Goal: Task Accomplishment & Management: Complete application form

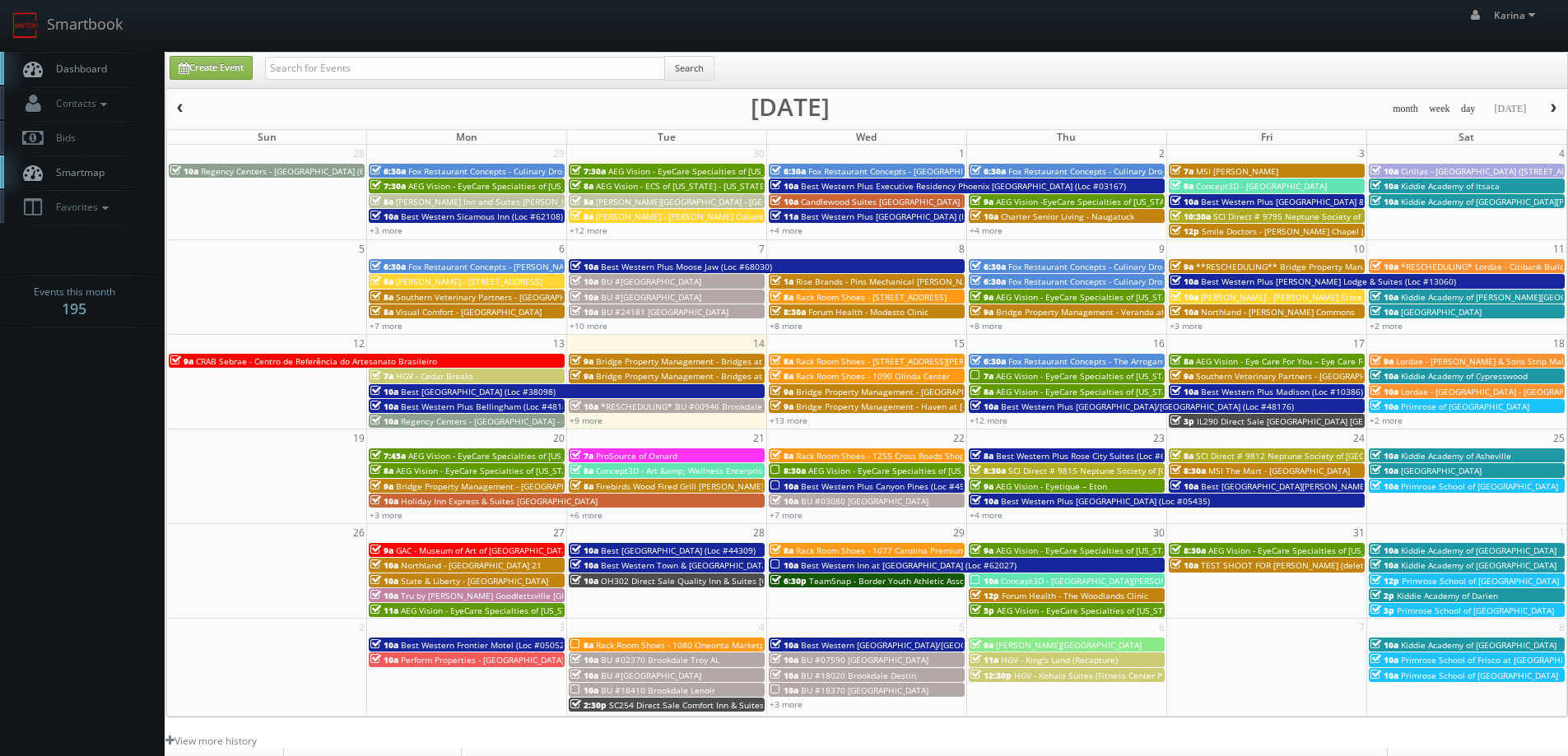
click at [107, 68] on link "Dashboard" at bounding box center [82, 68] width 164 height 33
click at [86, 73] on span "Dashboard" at bounding box center [76, 68] width 59 height 14
click at [102, 68] on span "Dashboard" at bounding box center [76, 68] width 59 height 14
click at [222, 72] on link "Create Event" at bounding box center [211, 68] width 83 height 24
type input "10/14/2025"
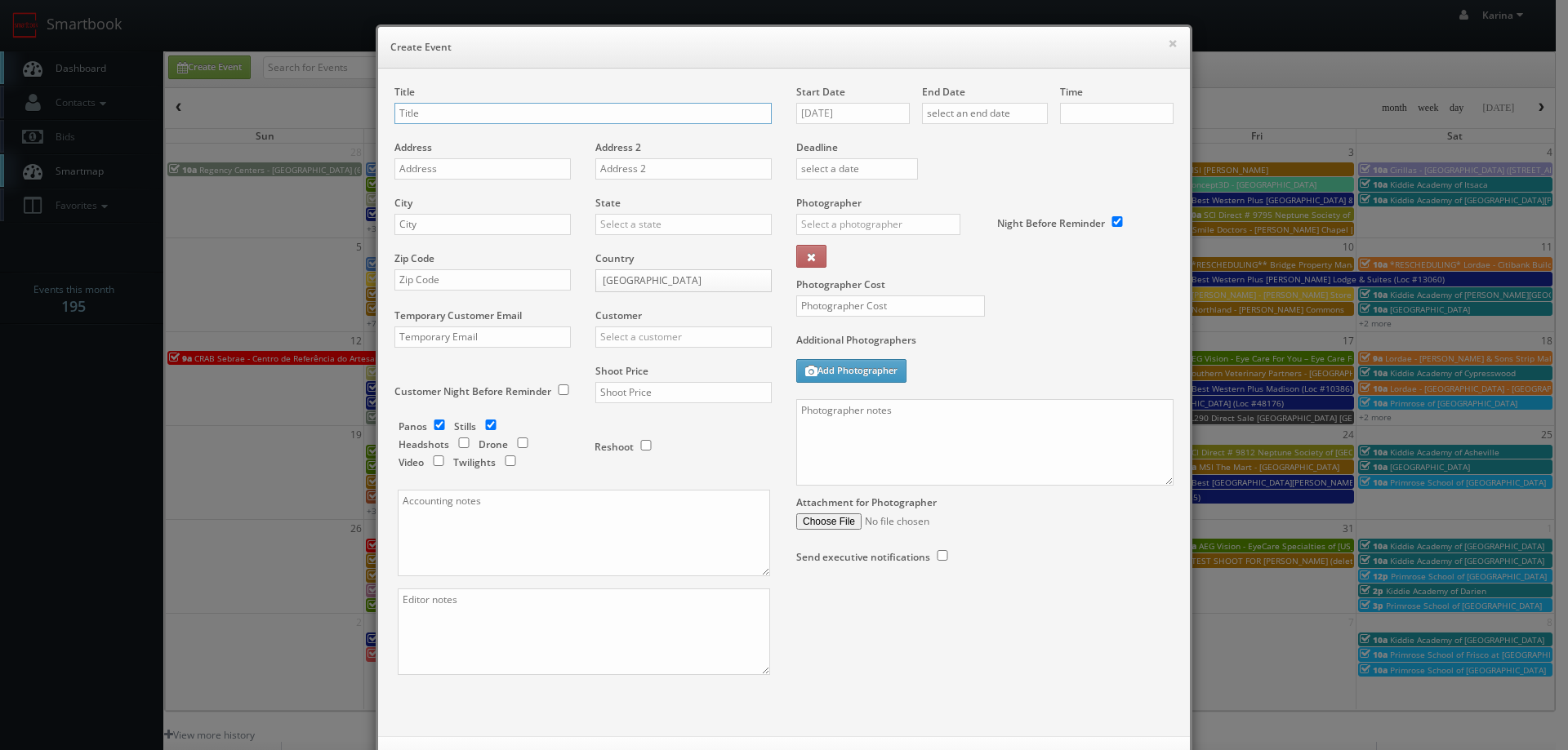
checkbox input "true"
type input "10:00am"
checkbox input "true"
click at [443, 118] on input "text" at bounding box center [583, 113] width 377 height 21
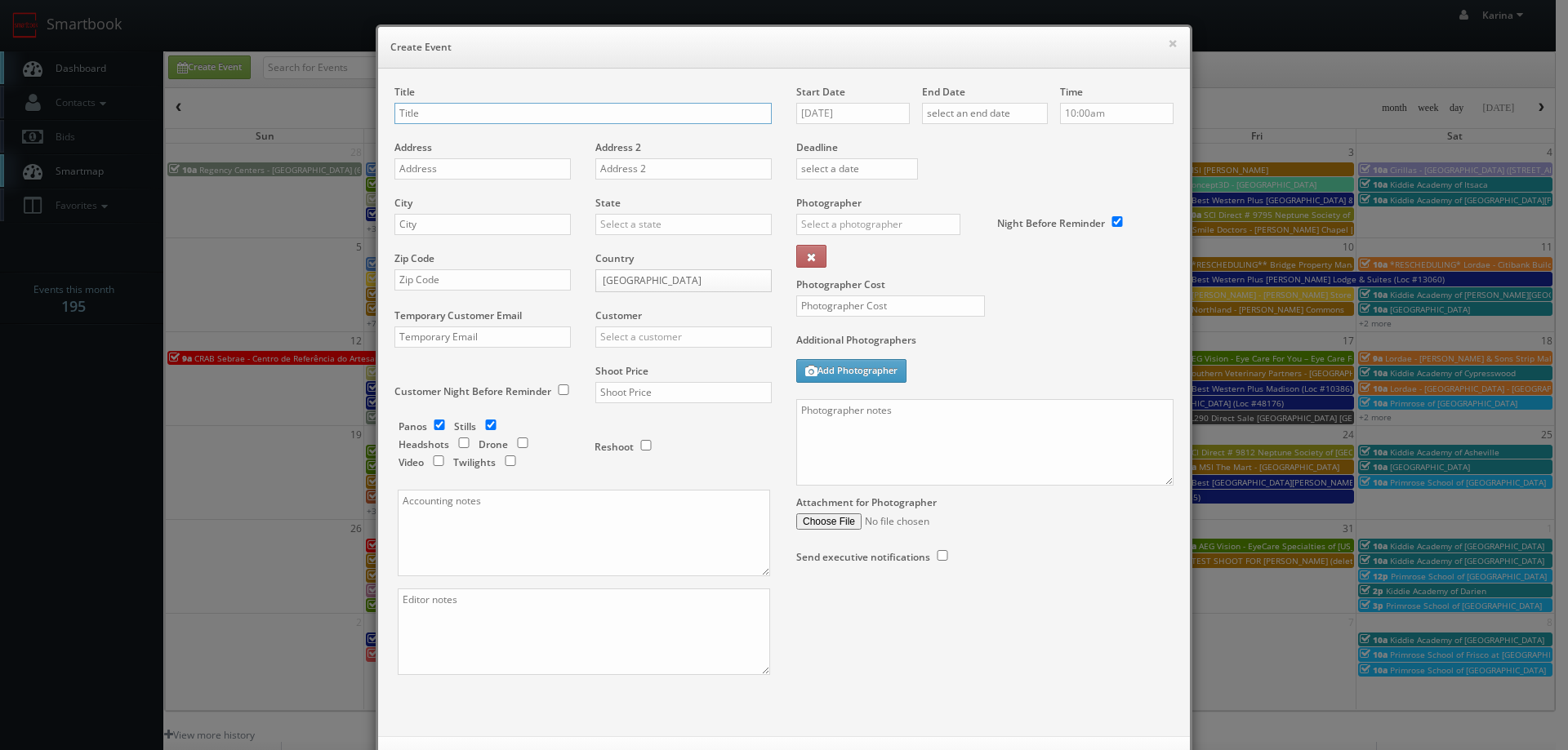
paste input "AEG Vision - Eyecare Specialties of [GEOGRAPHIC_DATA] – Advanced Eye Care Assoc…"
type input "AEG Vision - Eyecare Specialties of [GEOGRAPHIC_DATA] – Advanced Eye Care Assoc…"
click at [445, 171] on input "text" at bounding box center [483, 169] width 176 height 21
paste input "780 North Main Street"
type input "780 North Main Street"
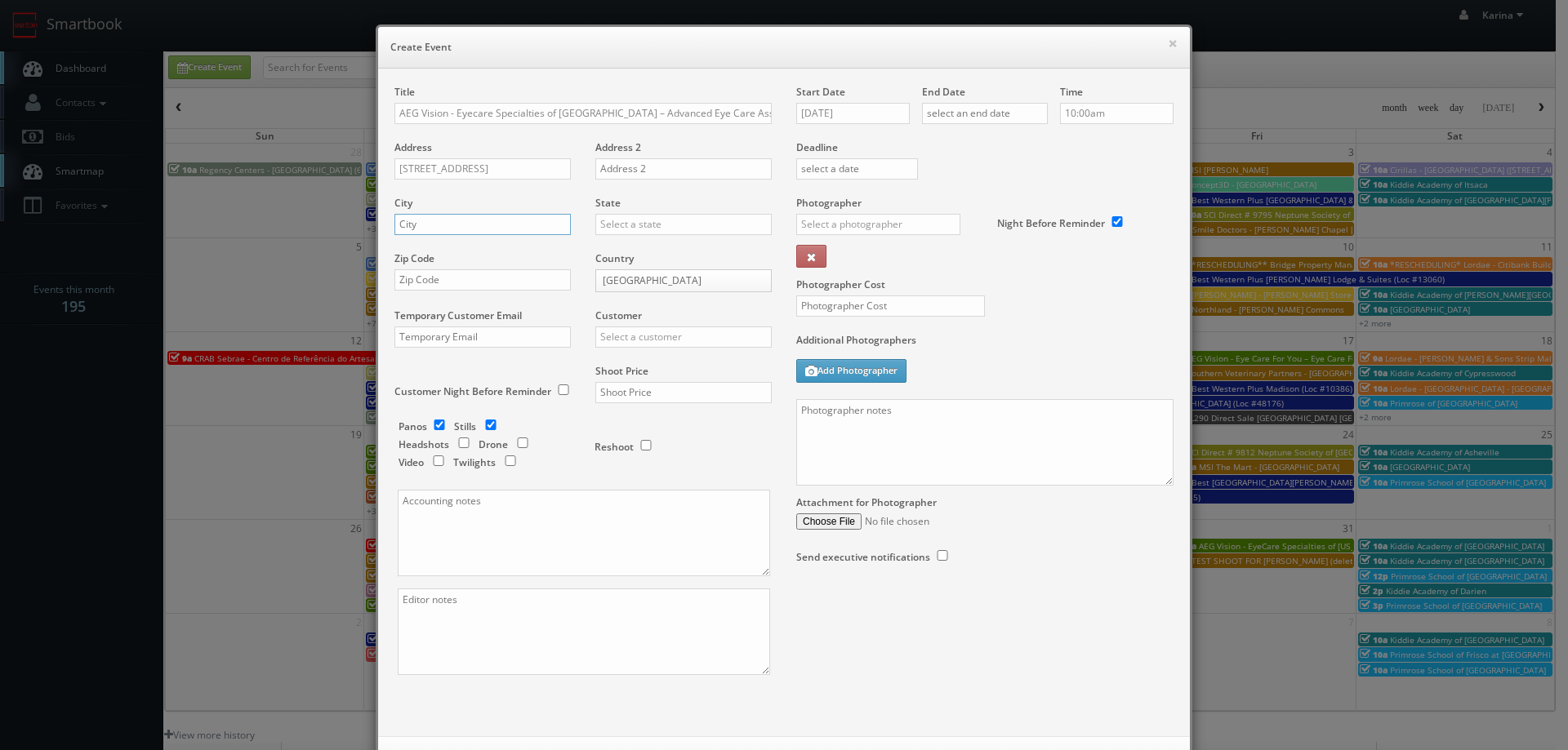
click at [446, 220] on input "text" at bounding box center [483, 225] width 176 height 21
paste input "Providence"
type input "Providence"
click at [633, 228] on input "text" at bounding box center [683, 225] width 176 height 21
click at [623, 256] on div "[US_STATE]" at bounding box center [683, 251] width 175 height 27
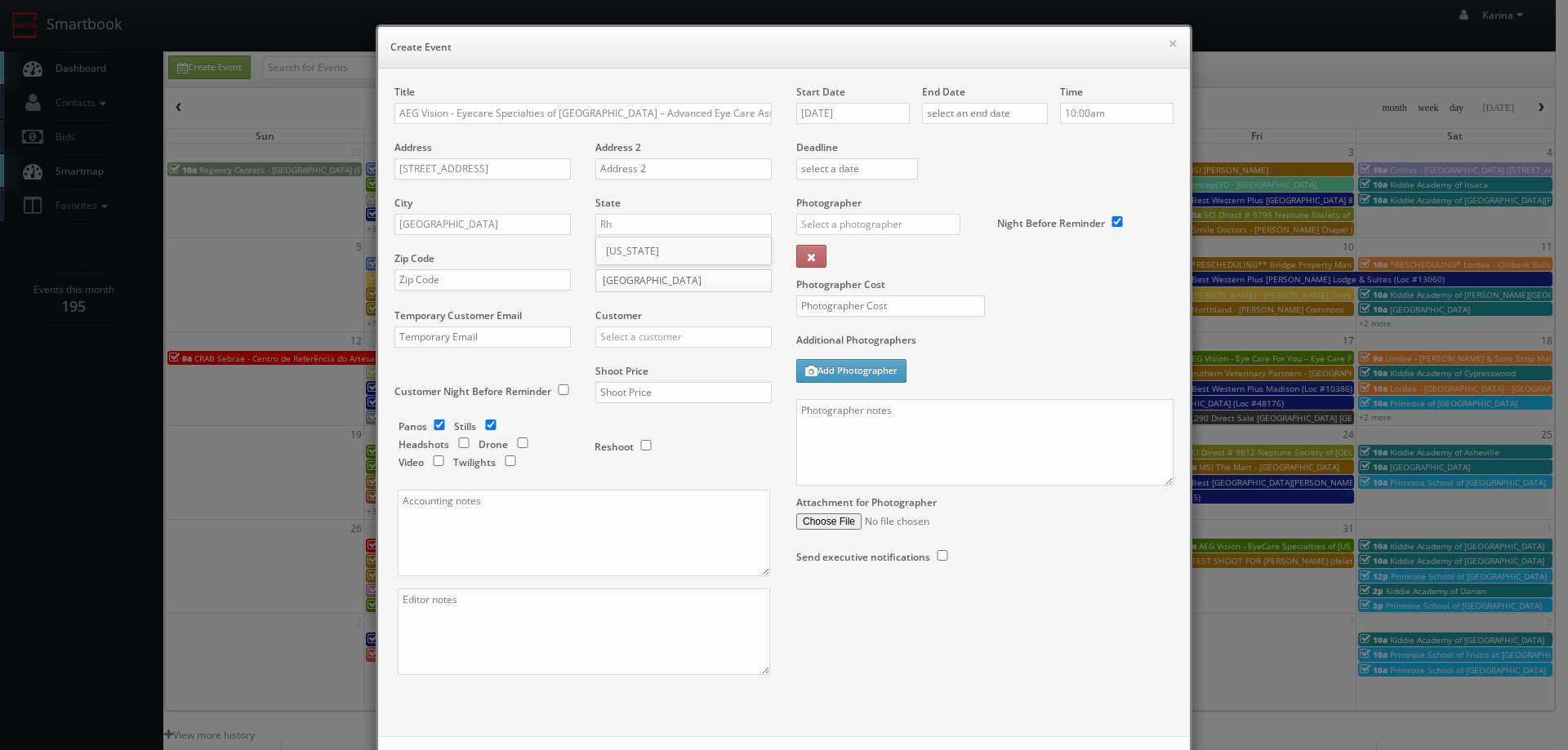
type input "[US_STATE]"
click at [454, 272] on input "text" at bounding box center [483, 280] width 176 height 21
click at [418, 280] on input "02094" at bounding box center [483, 280] width 176 height 21
type input "02904"
click at [626, 340] on input "text" at bounding box center [683, 337] width 176 height 21
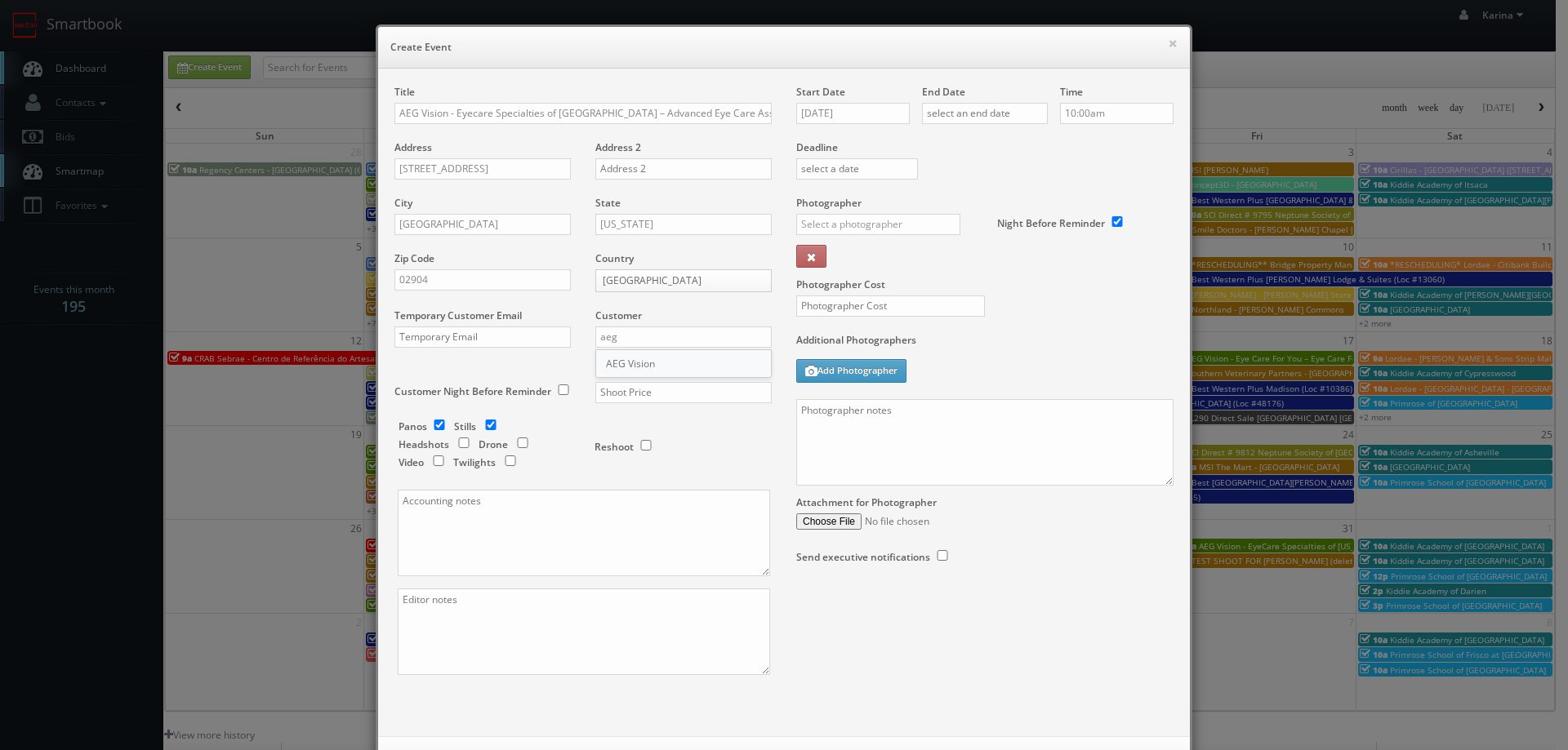
click at [632, 366] on div "AEG Vision" at bounding box center [683, 363] width 175 height 27
type input "AEG Vision"
click at [634, 389] on input "text" at bounding box center [683, 393] width 176 height 21
type input "600"
click at [440, 424] on input "checkbox" at bounding box center [439, 425] width 24 height 10
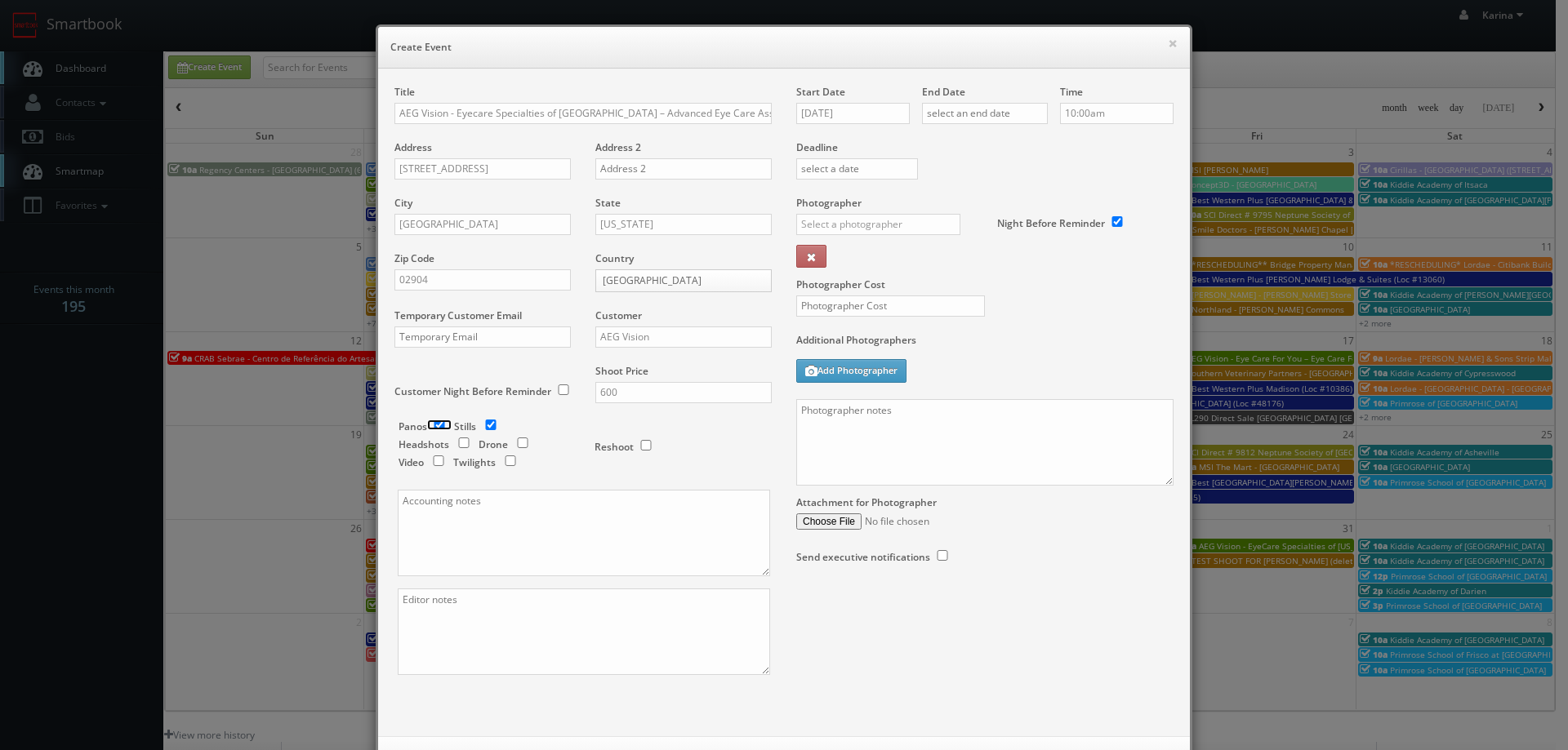
checkbox input "false"
click at [463, 443] on input "checkbox" at bounding box center [463, 443] width 24 height 10
checkbox input "true"
click at [856, 108] on input "10/14/2025" at bounding box center [853, 113] width 113 height 21
click at [905, 263] on td "23" at bounding box center [902, 261] width 22 height 24
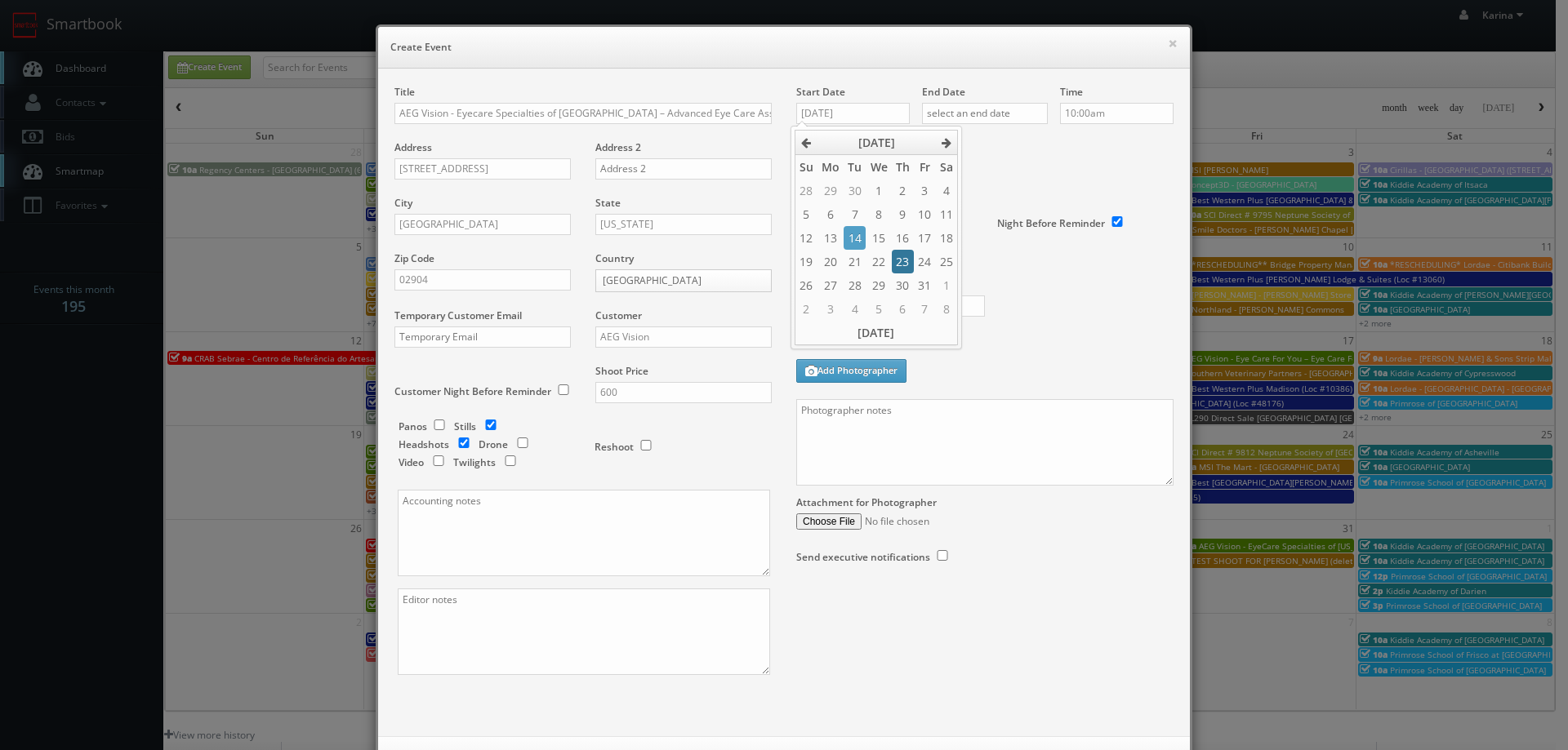
type input "10/23/2025"
click at [977, 112] on input "text" at bounding box center [984, 113] width 125 height 21
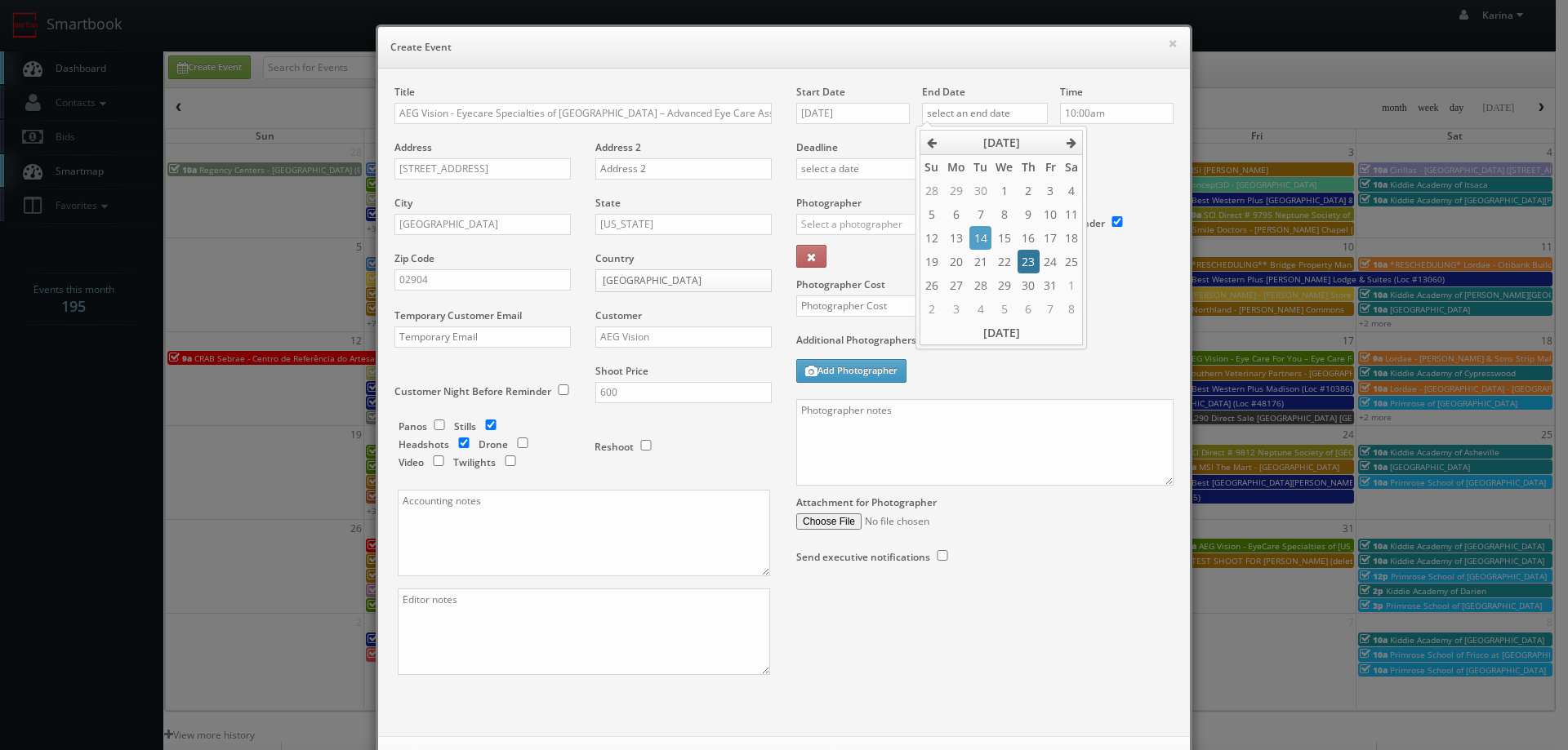
click at [1018, 257] on td "23" at bounding box center [1028, 261] width 22 height 24
type input "10/23/2025"
click at [1103, 104] on input "10:00am" at bounding box center [1117, 113] width 113 height 21
type input "8:00am"
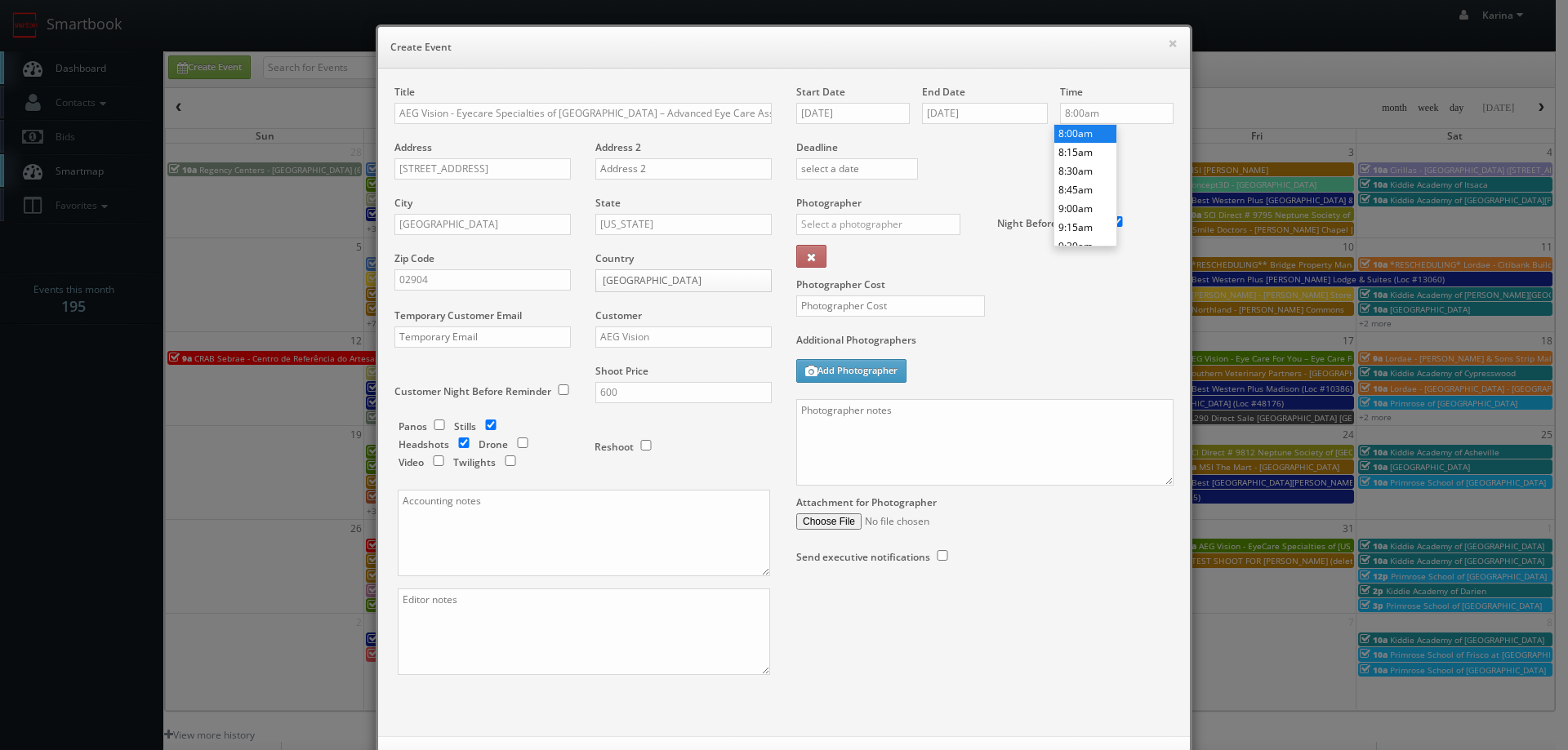
click at [1084, 133] on li "8:00am" at bounding box center [1085, 133] width 62 height 19
click at [824, 230] on input "text" at bounding box center [878, 225] width 164 height 21
click at [841, 253] on div "Curtis Lloyd" at bounding box center [884, 260] width 175 height 27
type input "Curtis Lloyd"
click at [806, 307] on input "text" at bounding box center [890, 306] width 189 height 21
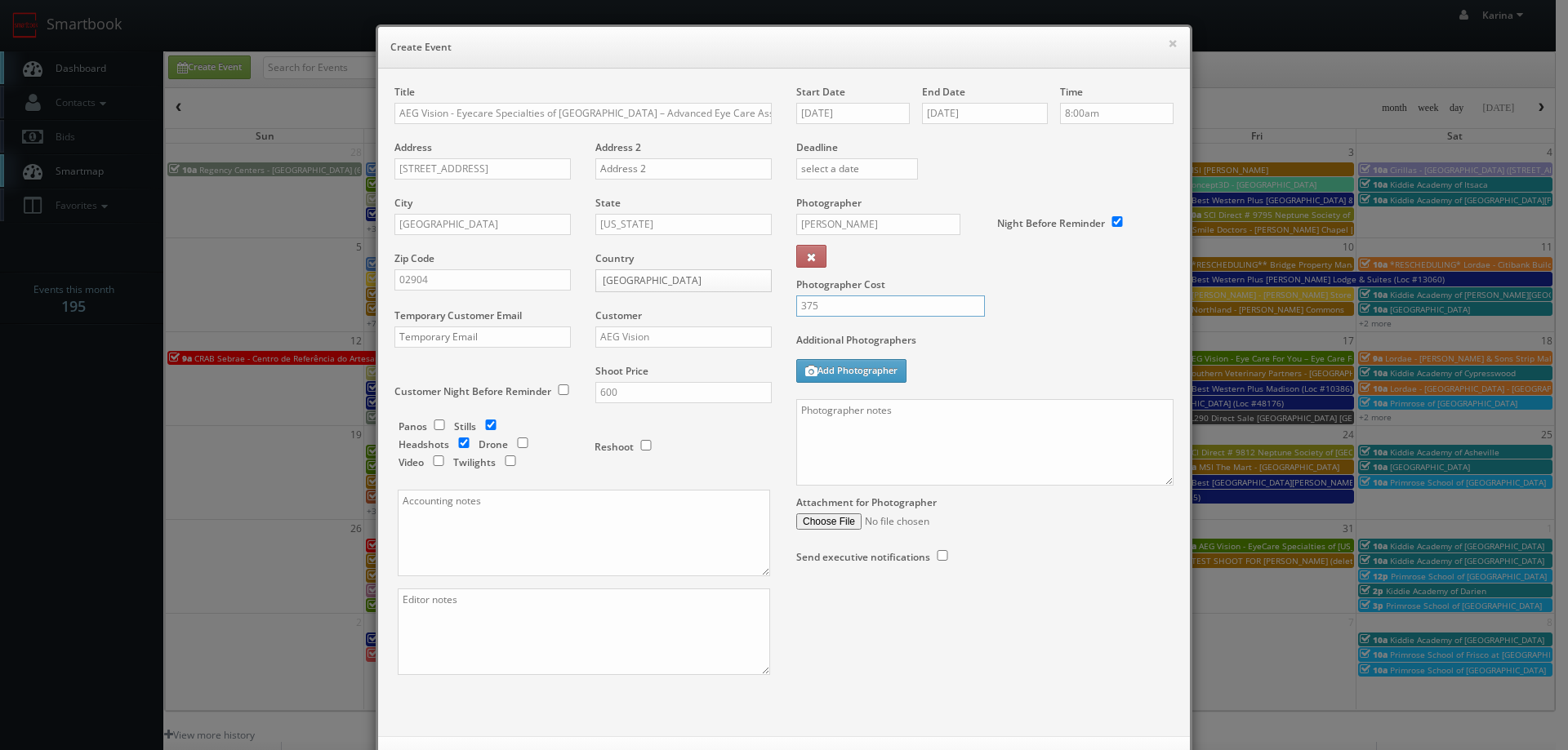
type input "375"
click at [1032, 294] on div "Photographer Cost 375" at bounding box center [984, 264] width 402 height 137
click at [835, 415] on textarea at bounding box center [984, 442] width 377 height 86
paste textarea "The onsite contact will be ___________. Stills only. We need to deliver 5 still…"
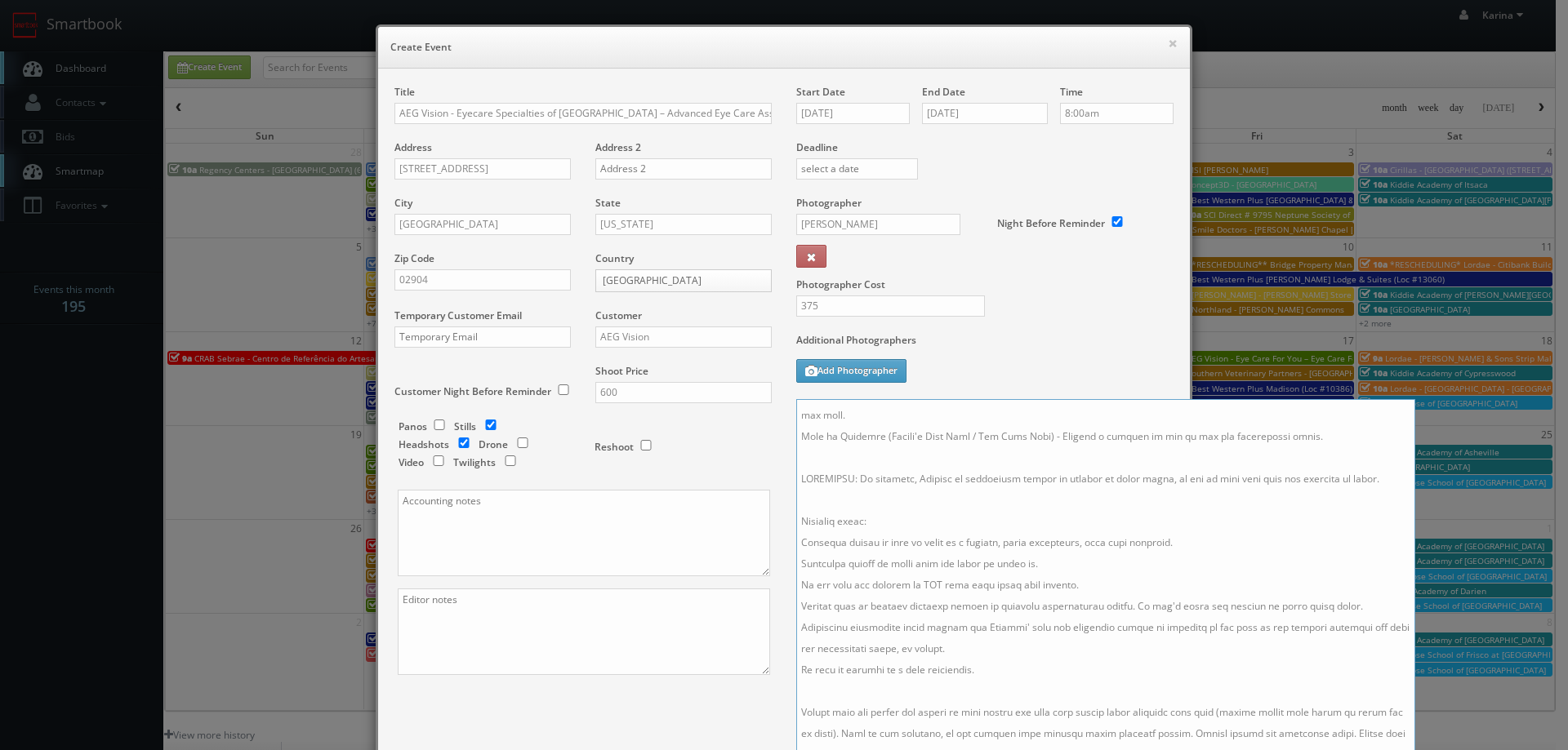
drag, startPoint x: 1160, startPoint y: 482, endPoint x: 1402, endPoint y: 763, distance: 370.8
click at [1402, 750] on html "Smartbook Toggle Side Navigation Toggle Top Navigation Karina Karina Profile Lo…" at bounding box center [784, 524] width 1568 height 1048
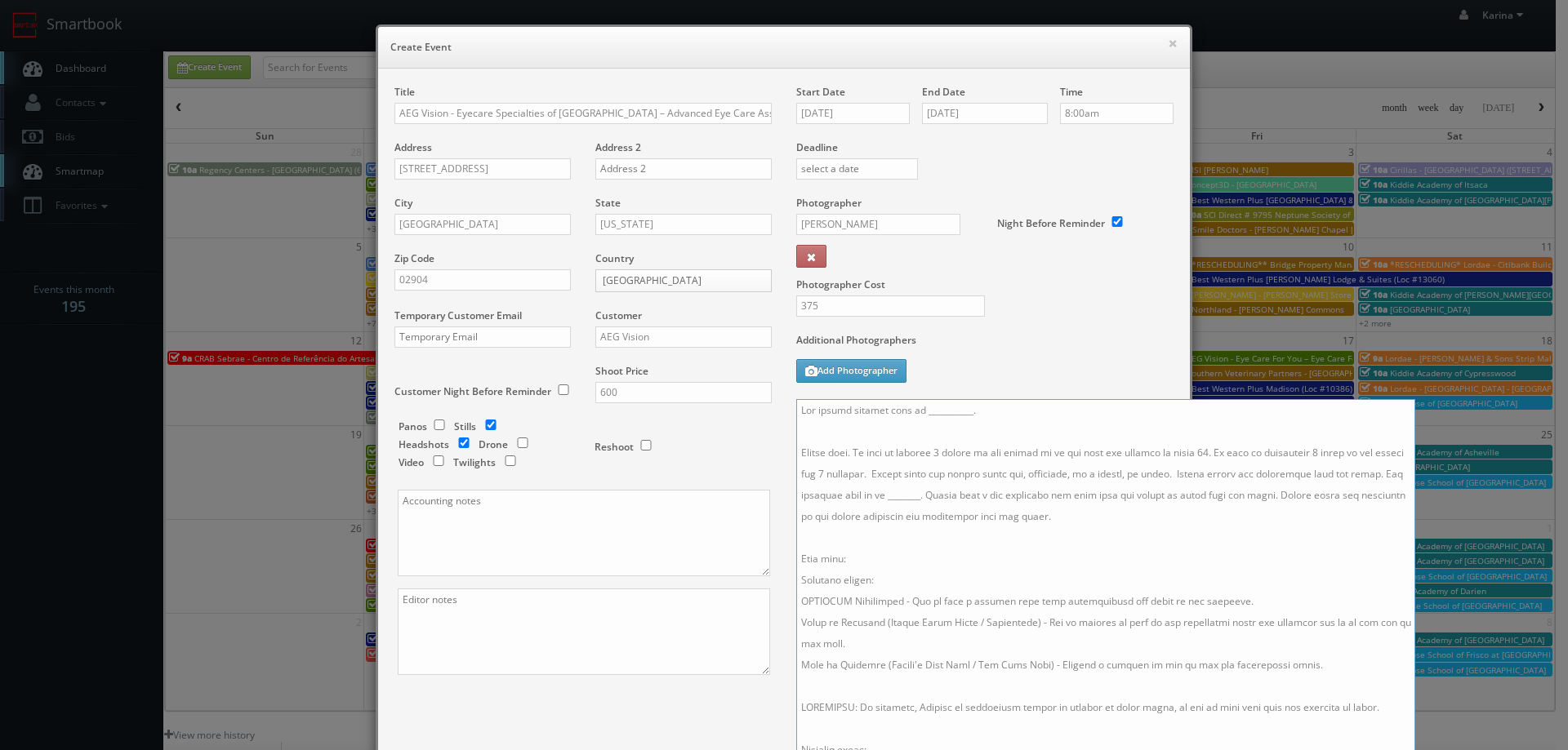
drag, startPoint x: 959, startPoint y: 410, endPoint x: 978, endPoint y: 417, distance: 20.2
click at [961, 411] on textarea at bounding box center [1105, 583] width 619 height 368
click at [964, 412] on textarea at bounding box center [1105, 583] width 619 height 368
paste textarea "508-507-1924"
drag, startPoint x: 963, startPoint y: 409, endPoint x: 1004, endPoint y: 413, distance: 41.2
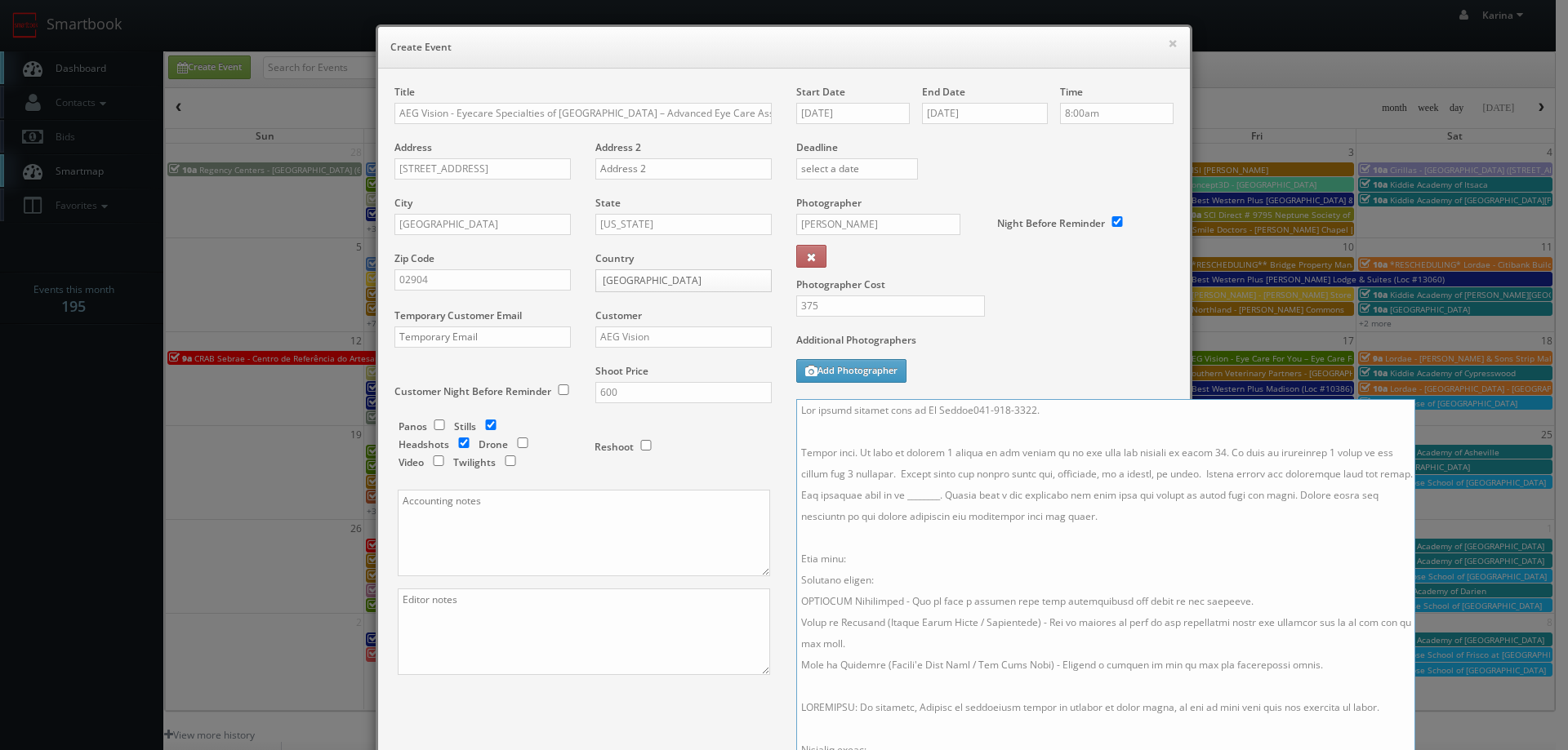
click at [964, 409] on textarea at bounding box center [1105, 583] width 619 height 368
click at [1048, 411] on textarea at bounding box center [1105, 583] width 619 height 368
click at [917, 495] on textarea at bounding box center [1105, 583] width 619 height 368
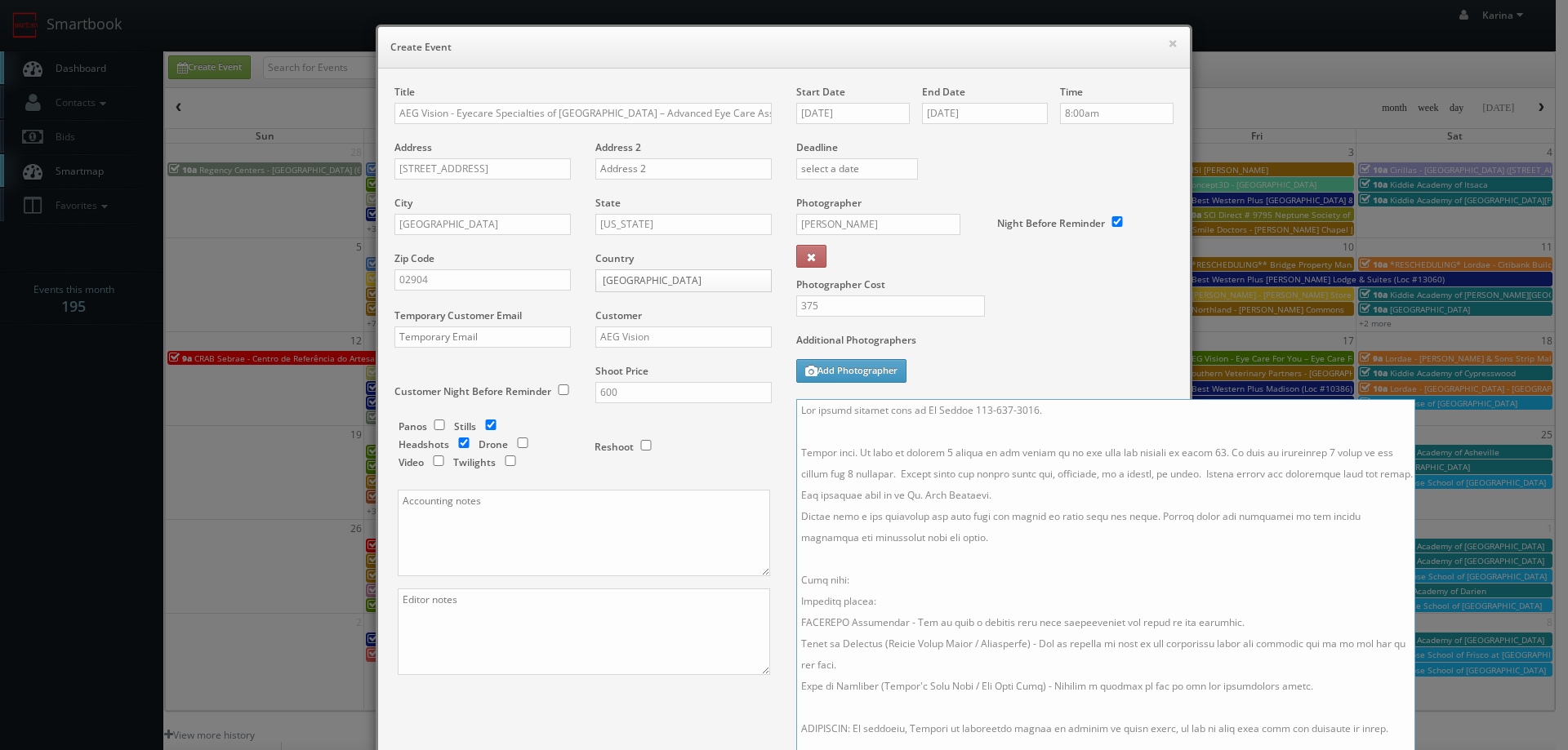
click at [1160, 511] on textarea at bounding box center [1105, 583] width 619 height 368
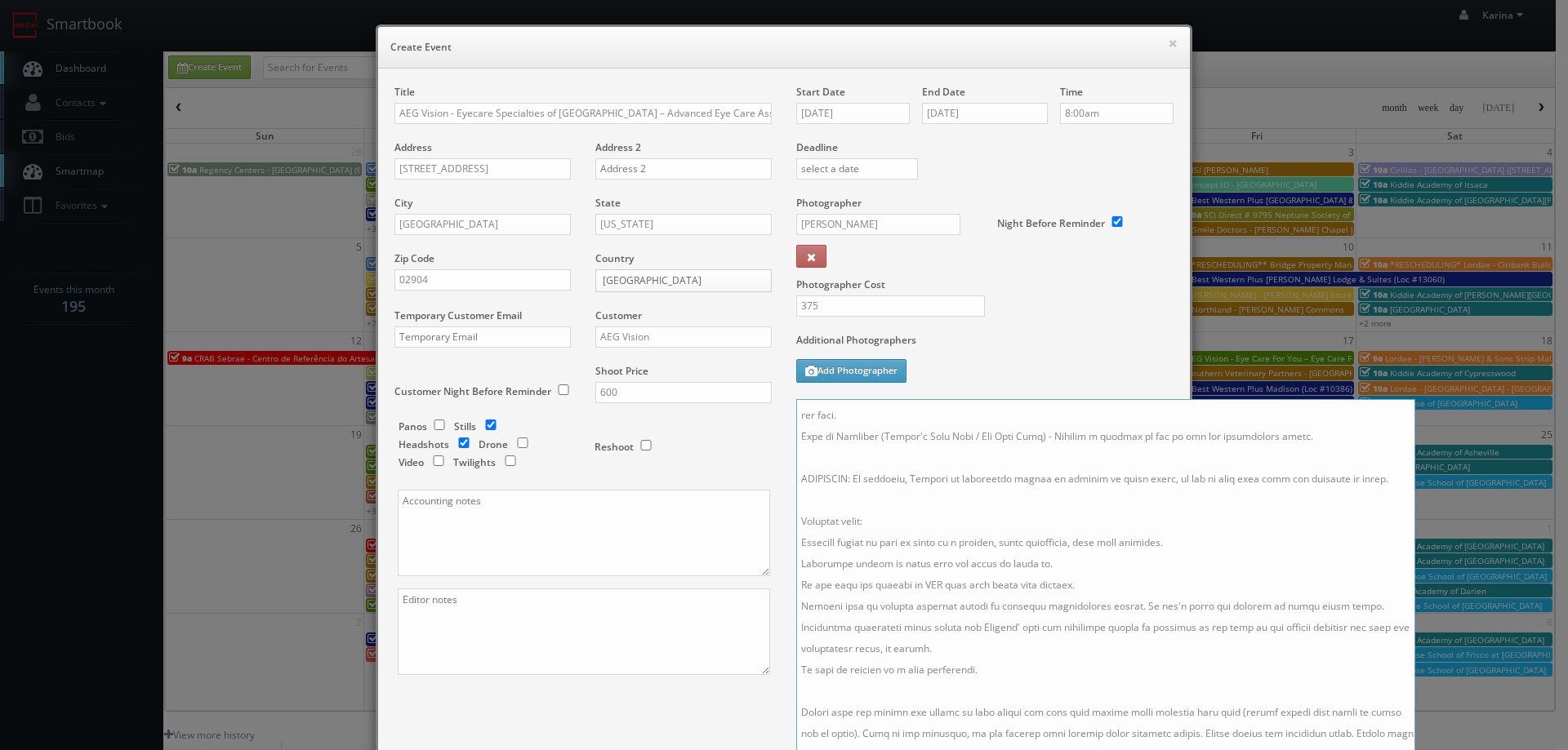
drag, startPoint x: 1058, startPoint y: 561, endPoint x: 1083, endPoint y: 569, distance: 26.2
click at [1065, 564] on textarea at bounding box center [1105, 583] width 619 height 368
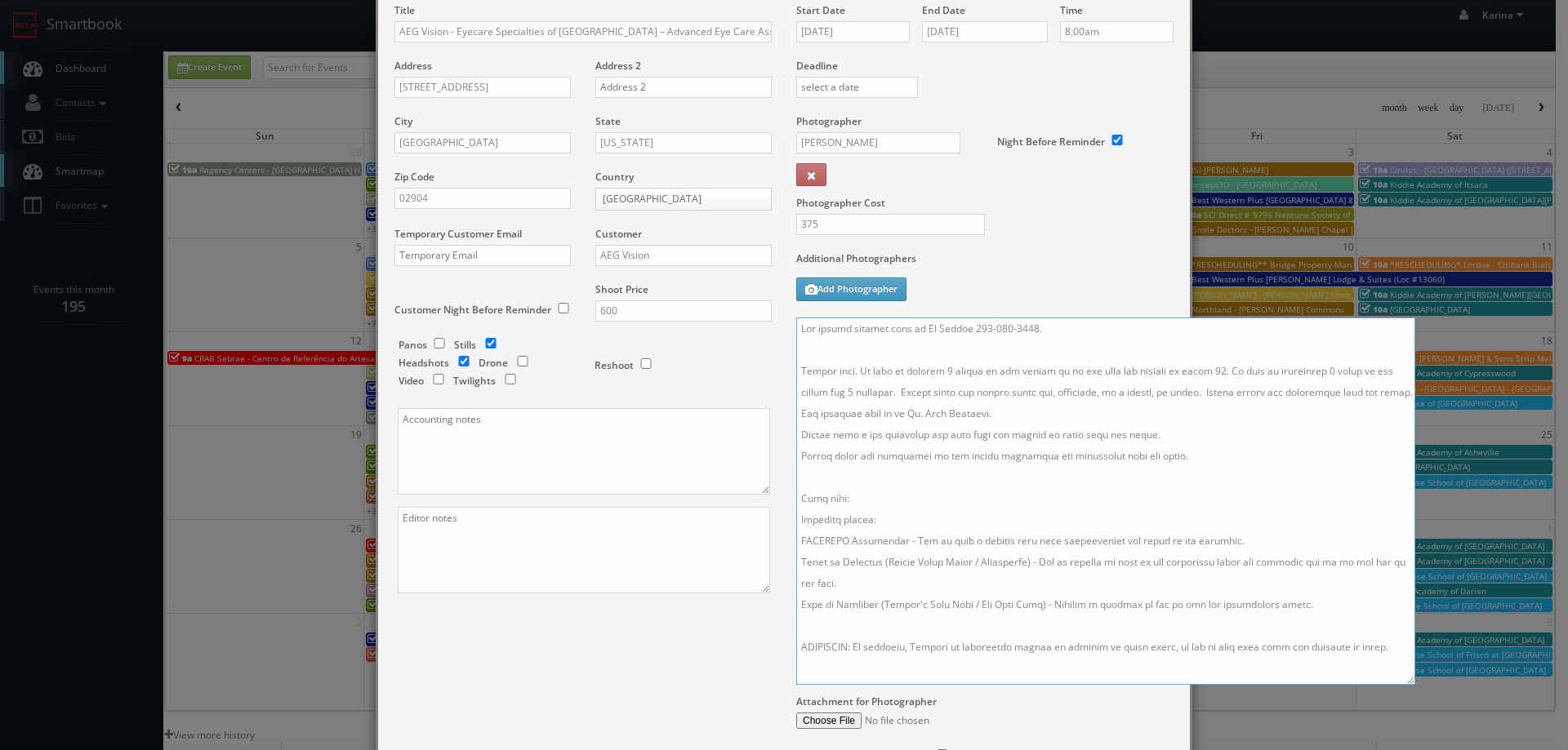
scroll to position [163, 0]
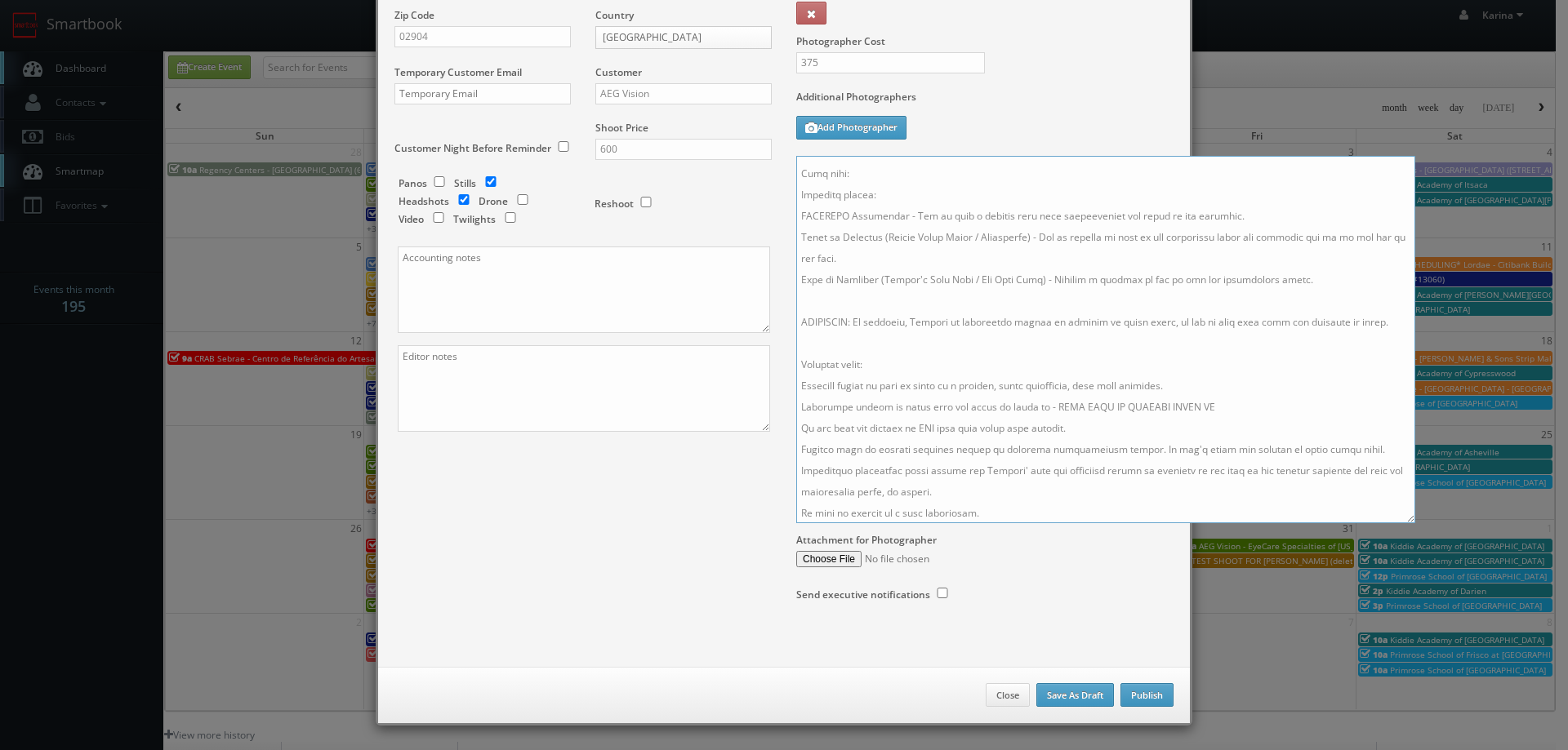
type textarea "The onsite contact will be Mo Komari 508-507-1924. Stills only. We need to deli…"
click at [1146, 700] on button "Publish" at bounding box center [1146, 696] width 53 height 24
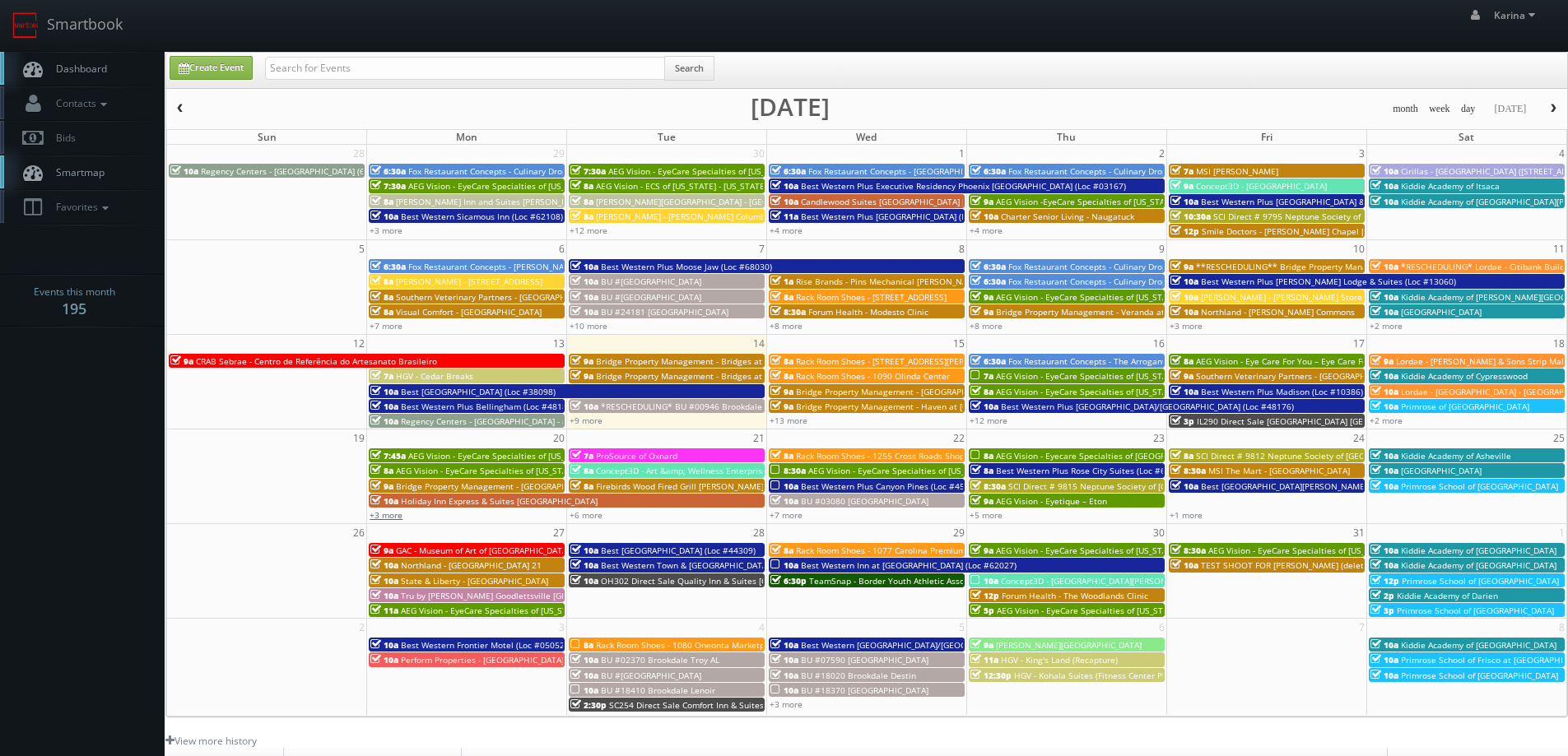
click at [399, 514] on link "+3 more" at bounding box center [385, 515] width 32 height 11
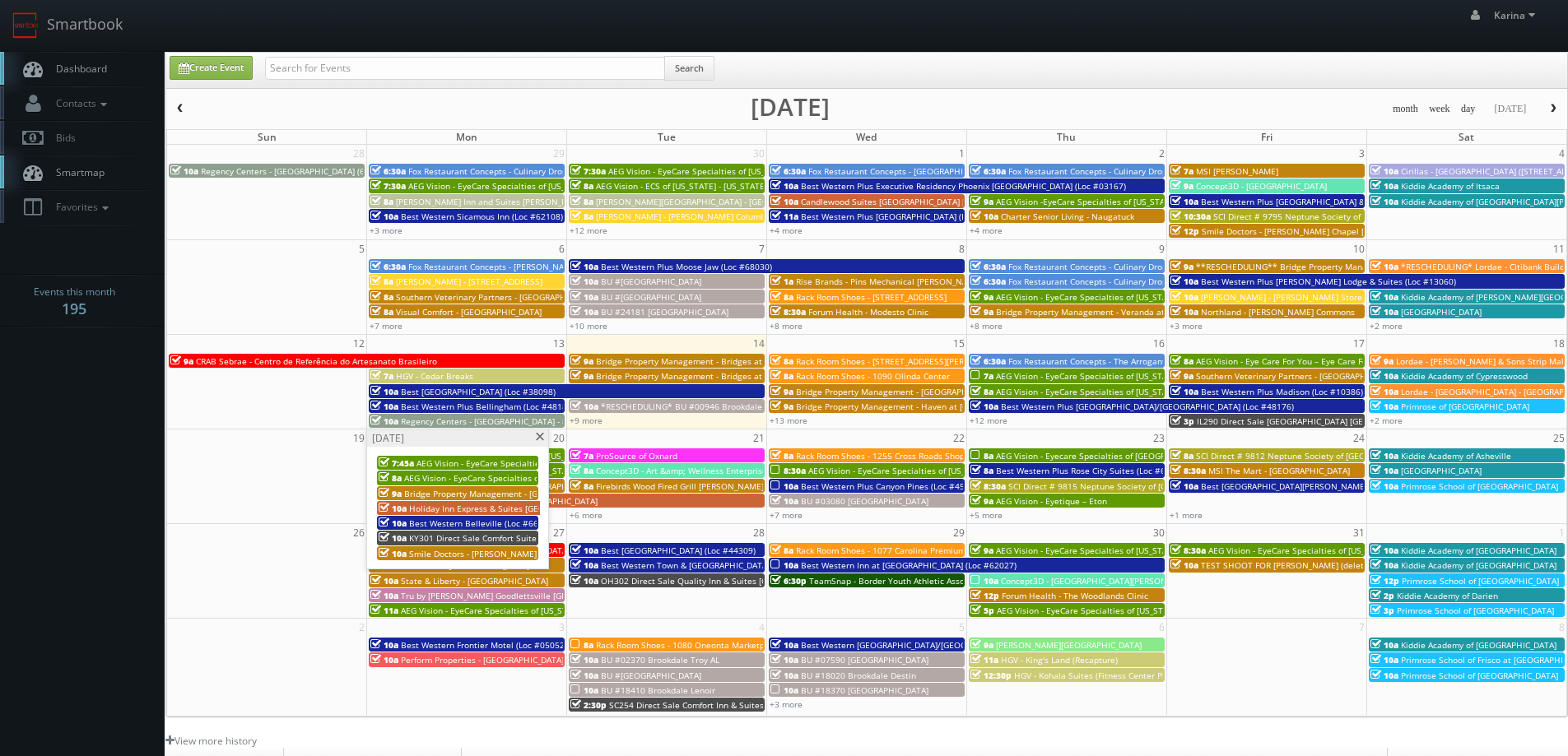
click at [478, 549] on span "Smile Doctors - Boren Orthodontics **Rescheduling**" at bounding box center [537, 553] width 256 height 11
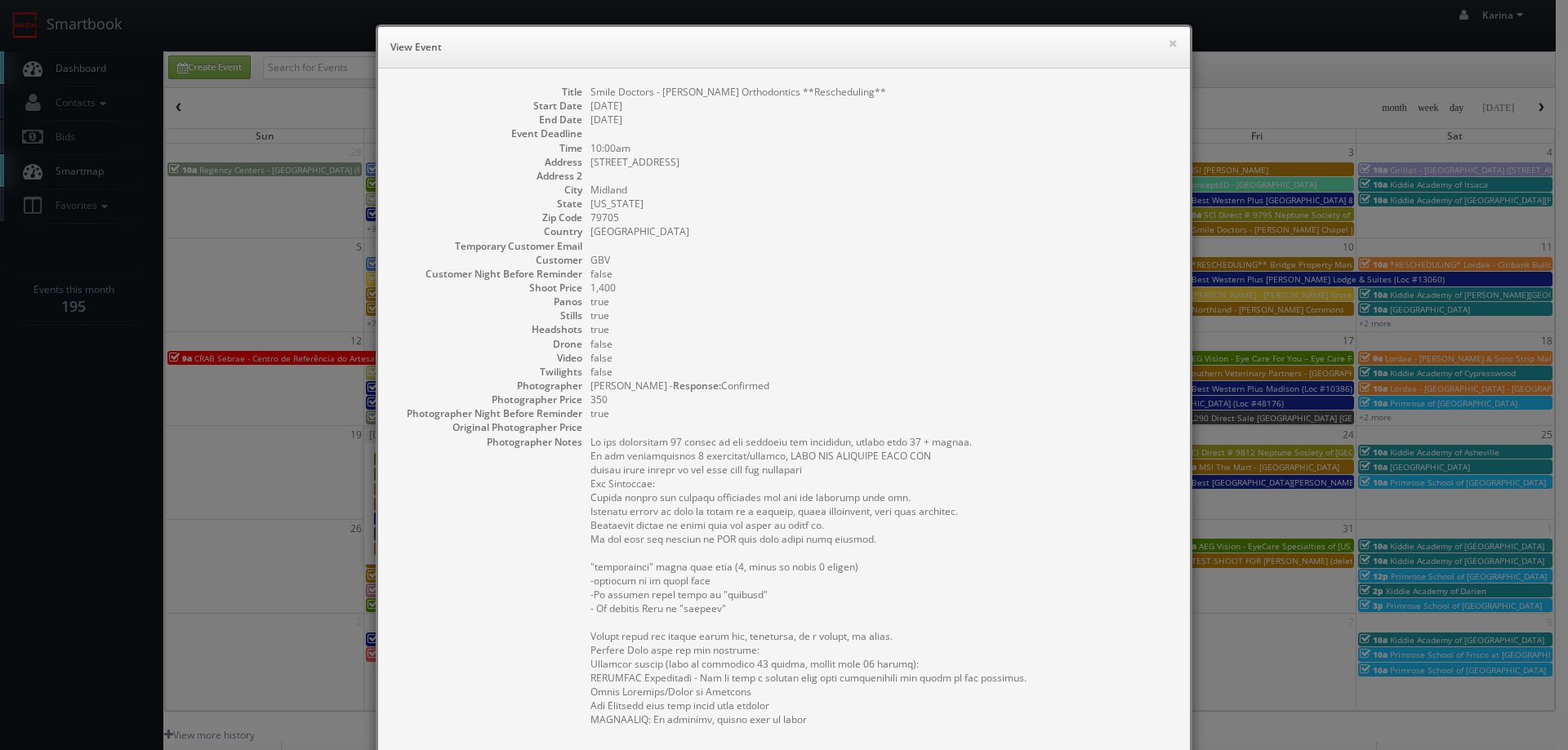
scroll to position [408, 0]
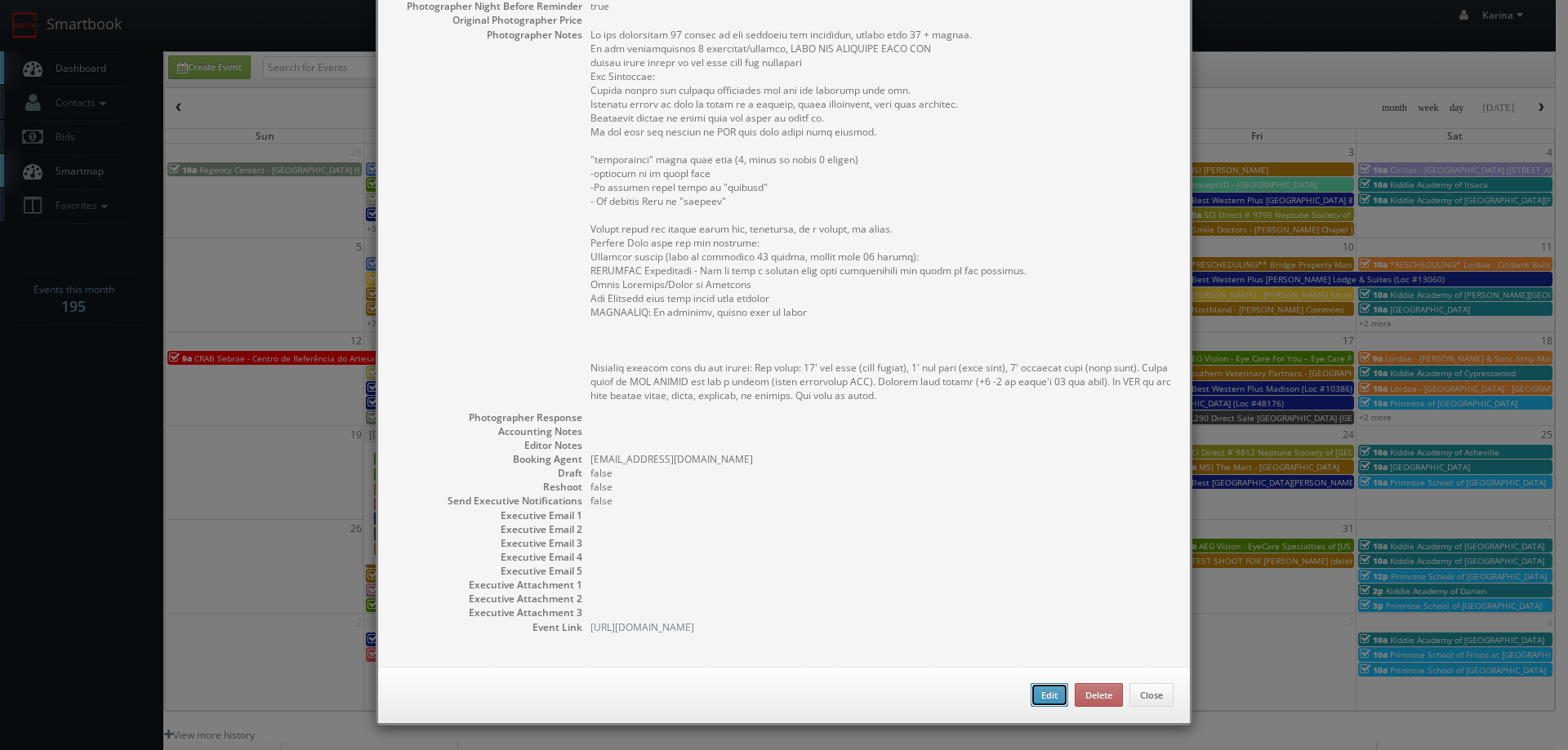
click at [1039, 693] on button "Edit" at bounding box center [1049, 696] width 37 height 24
type input "Smile Doctors - Boren Orthodontics **Rescheduling**"
type input "[STREET_ADDRESS]"
type input "Midland"
type input "79705"
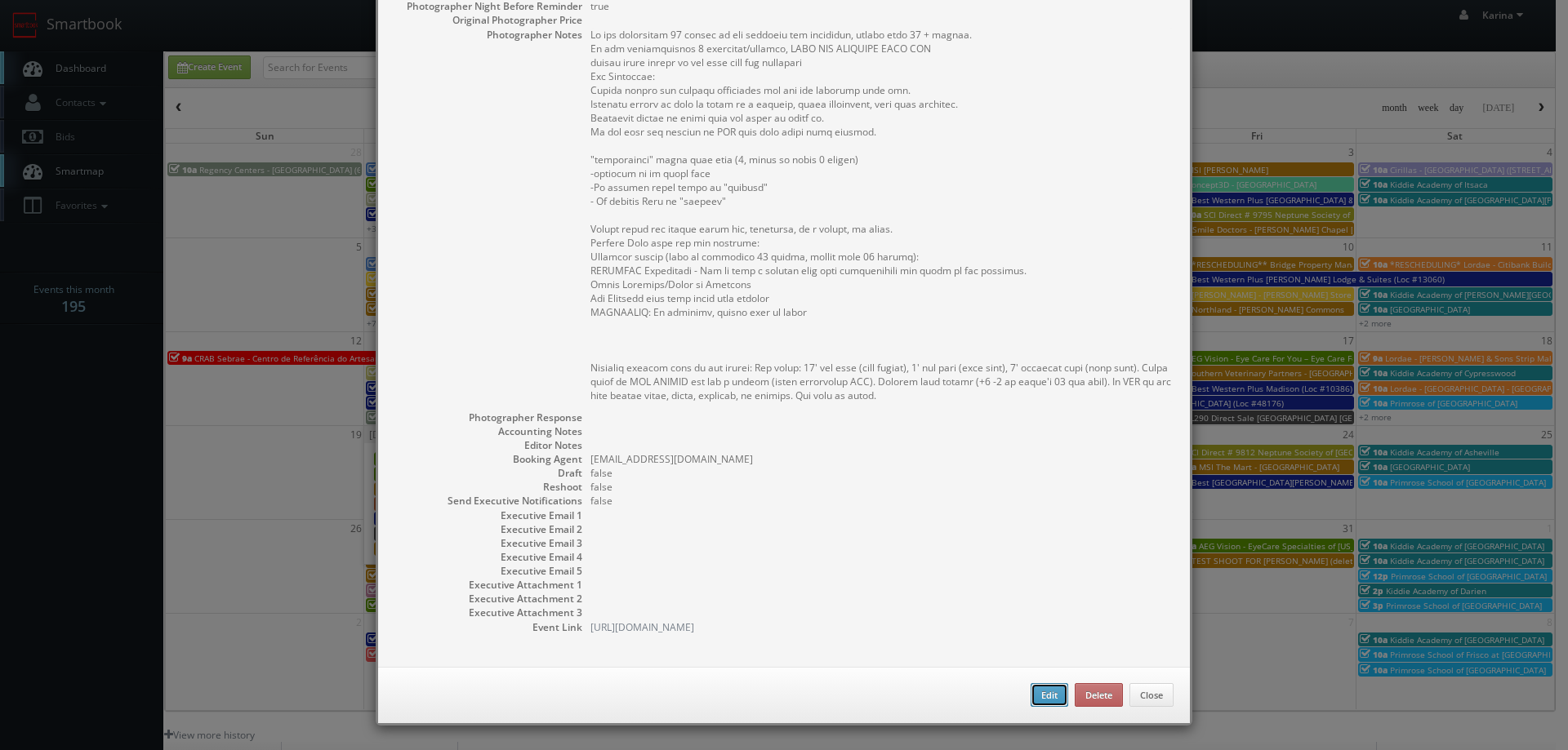
type input "1,400"
checkbox input "true"
type input "10/20/2025"
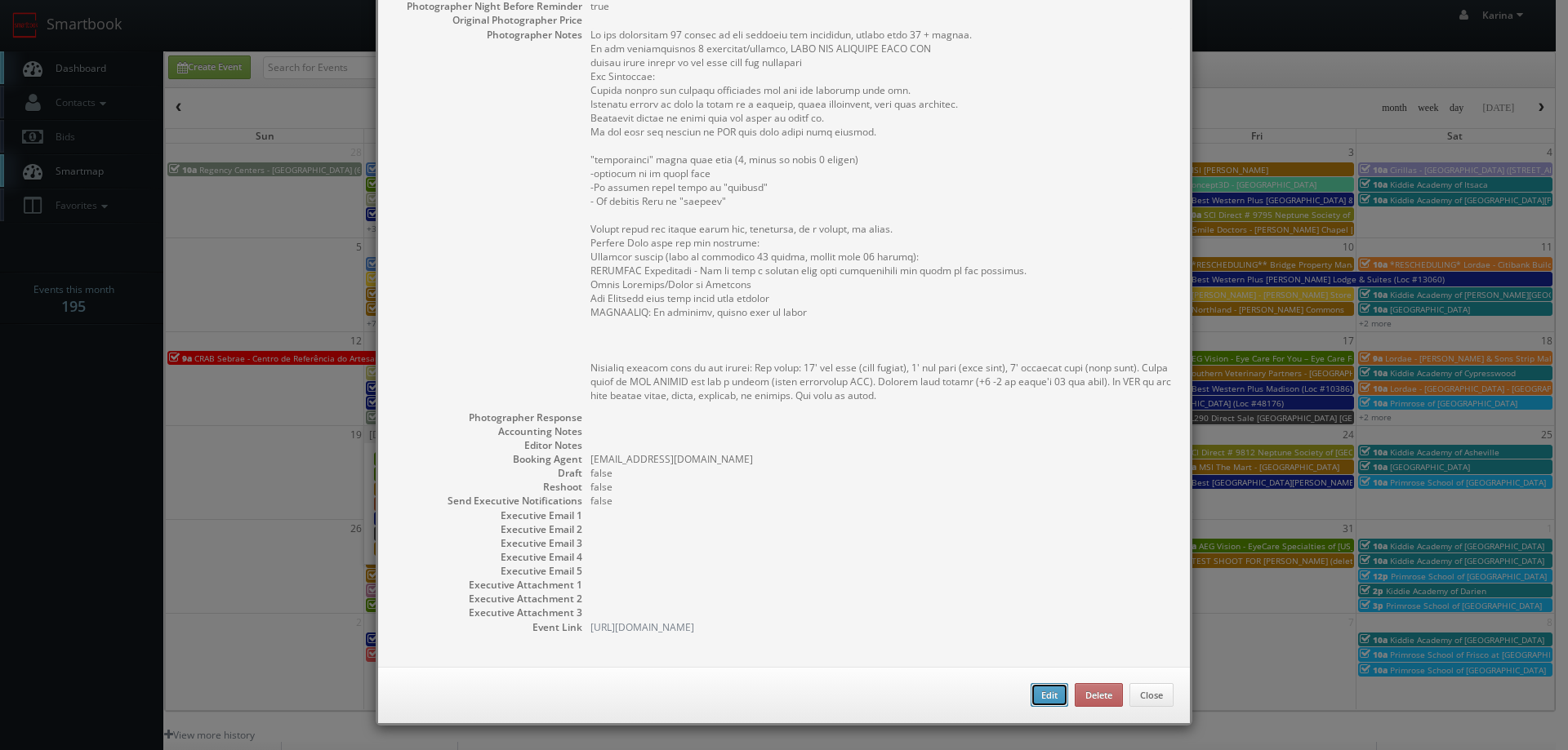
type input "10/20/2025"
type input "10:00am"
checkbox input "true"
type textarea "We are delivering 20 images of the practice and headshots, please take 40 + ang…"
select select "[US_STATE]"
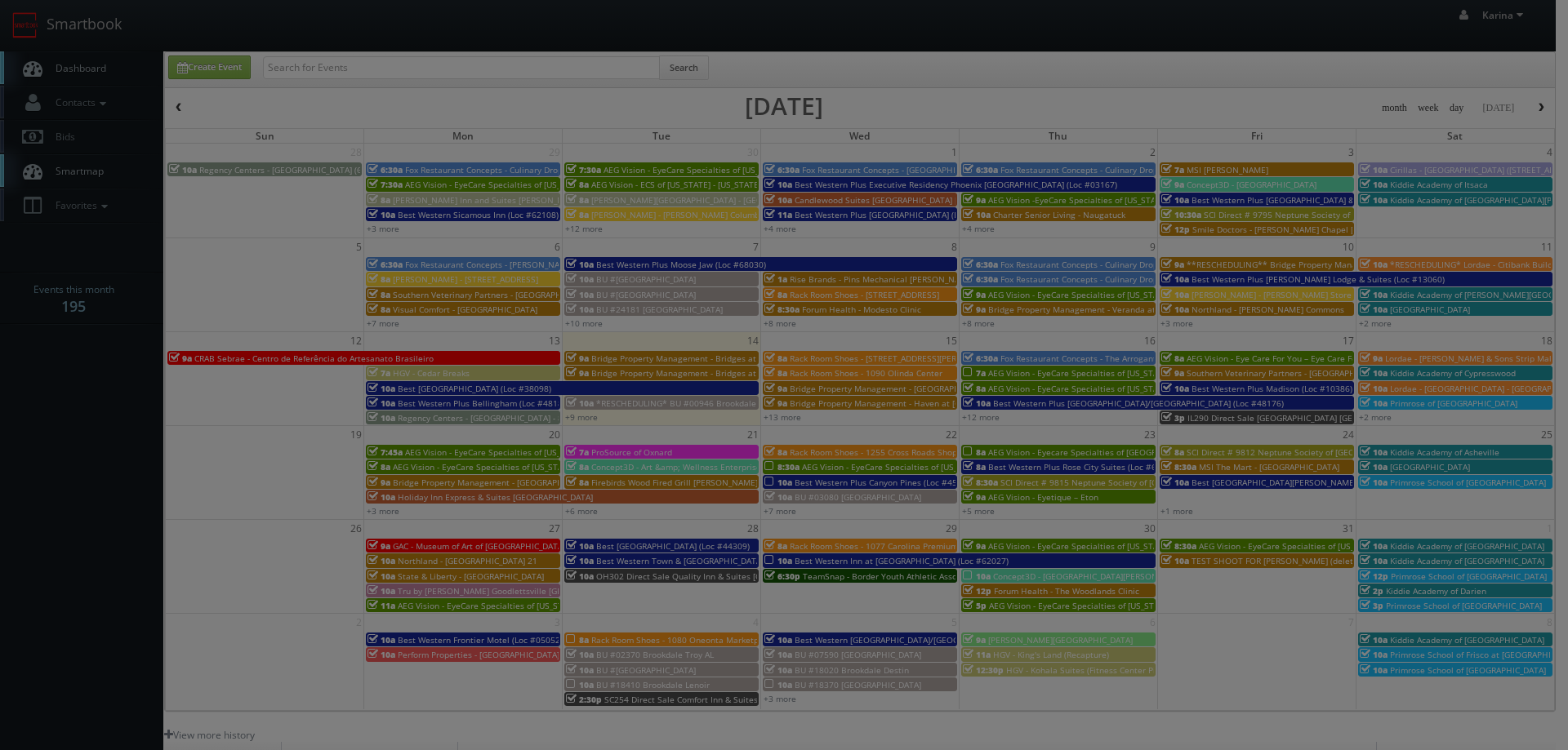
type input "1,400"
type input "350"
select select "fake72@mg.cs3calendar.com"
select select "saicinena@me.com"
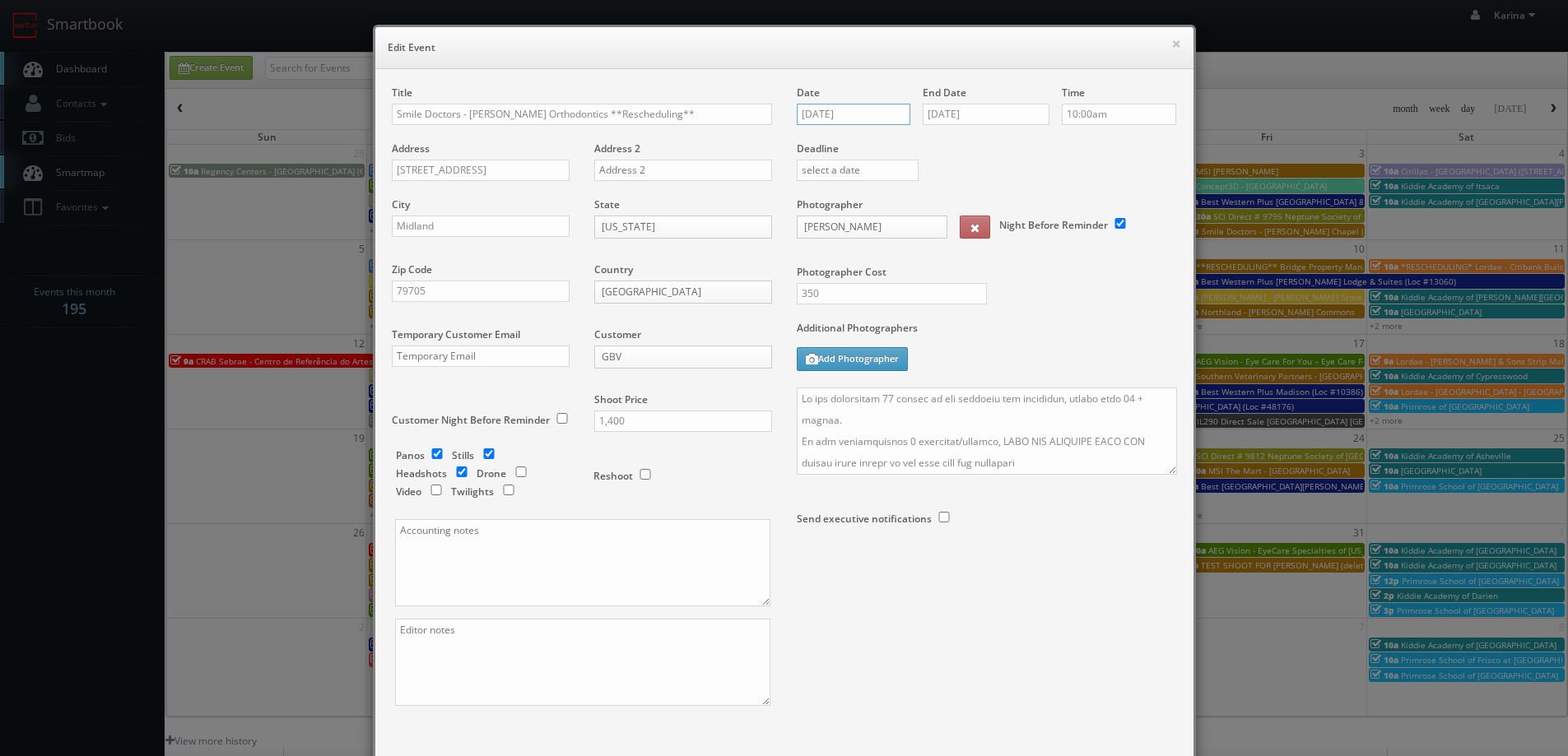
click at [854, 111] on input "10/20/2025" at bounding box center [853, 114] width 114 height 21
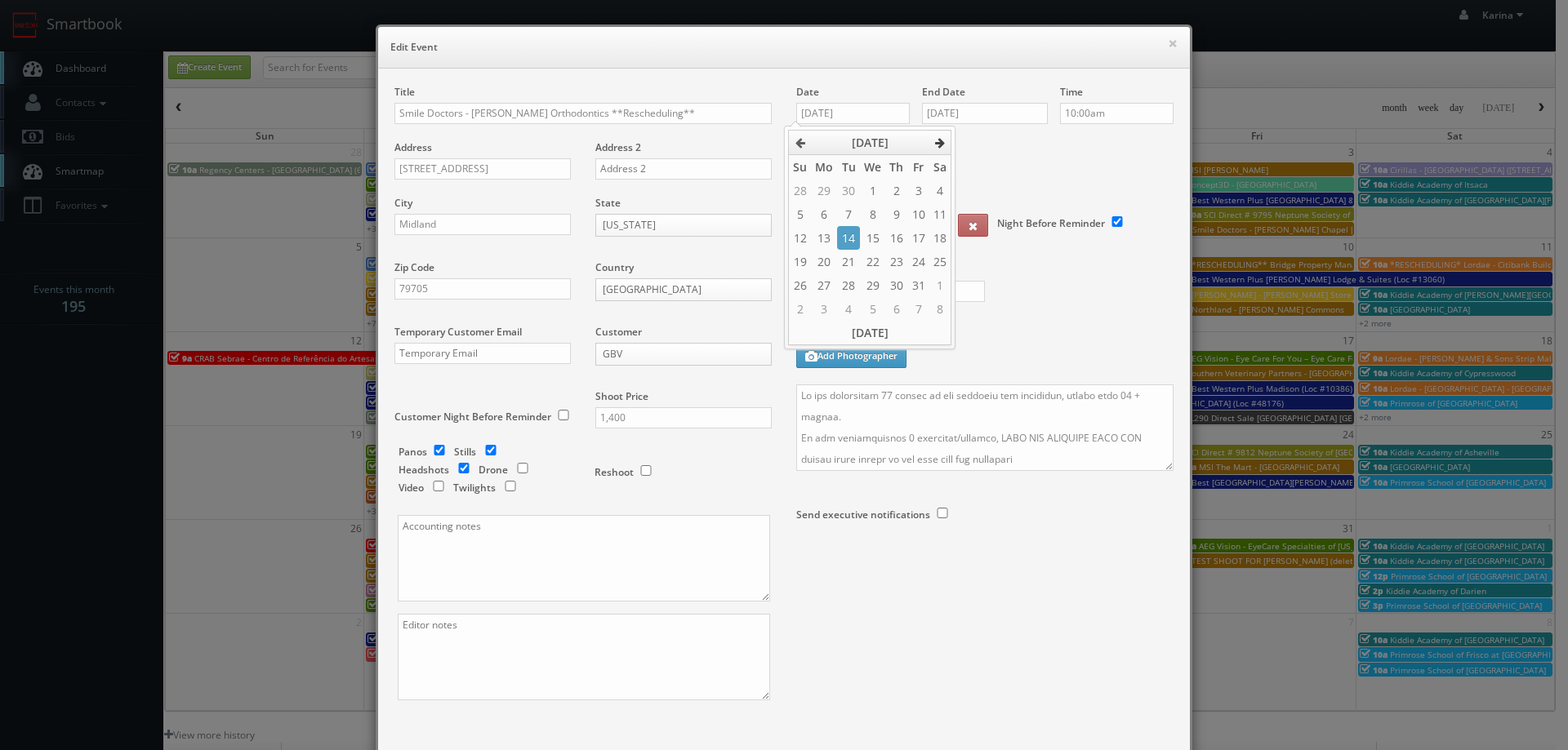
click at [940, 142] on icon at bounding box center [939, 142] width 10 height 11
click at [855, 234] on td "11" at bounding box center [848, 238] width 22 height 24
type input "[DATE]"
click at [942, 142] on icon at bounding box center [939, 142] width 10 height 11
click at [795, 138] on icon at bounding box center [800, 142] width 10 height 11
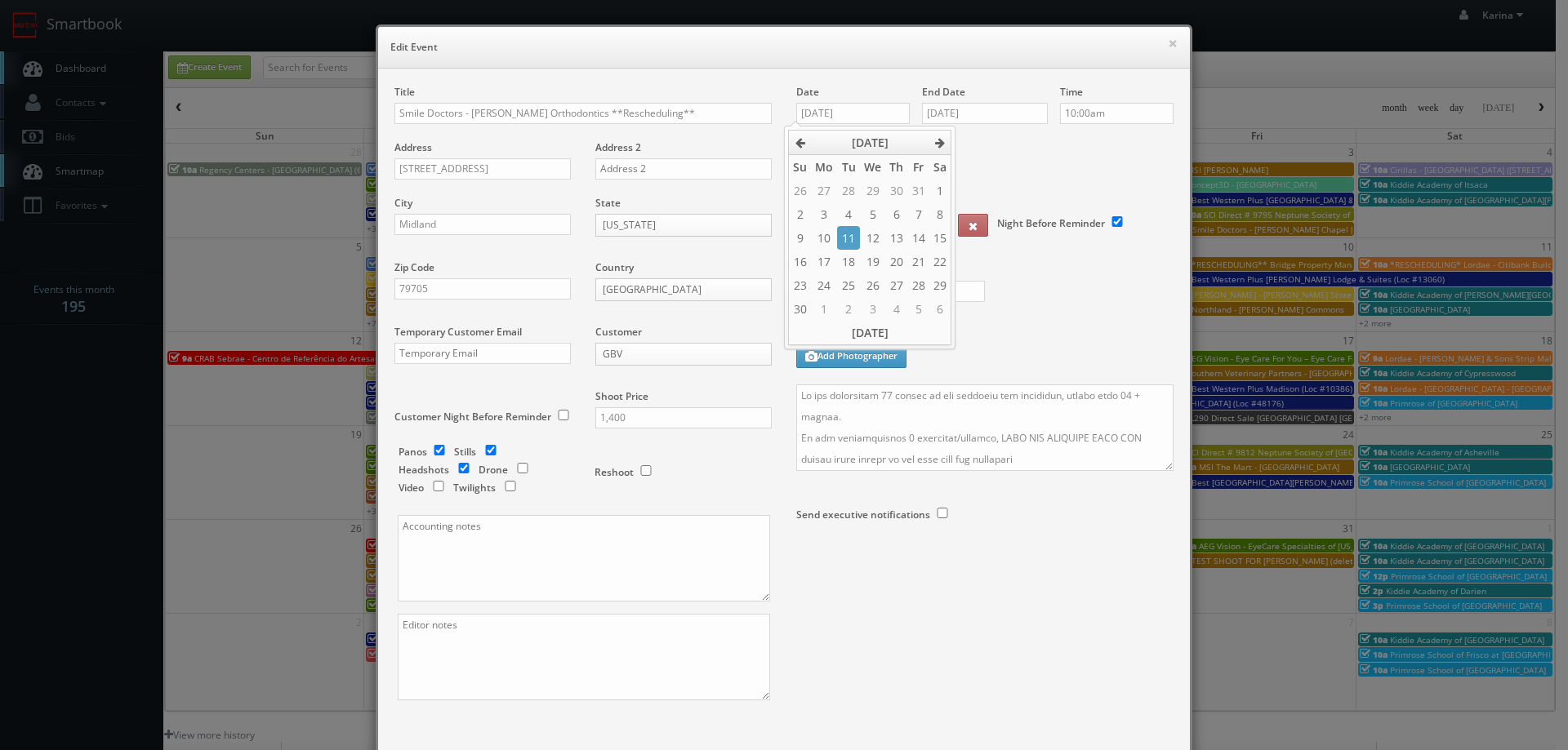
click at [850, 240] on td "11" at bounding box center [848, 238] width 22 height 24
click at [982, 119] on input "10/20/2025" at bounding box center [984, 113] width 125 height 21
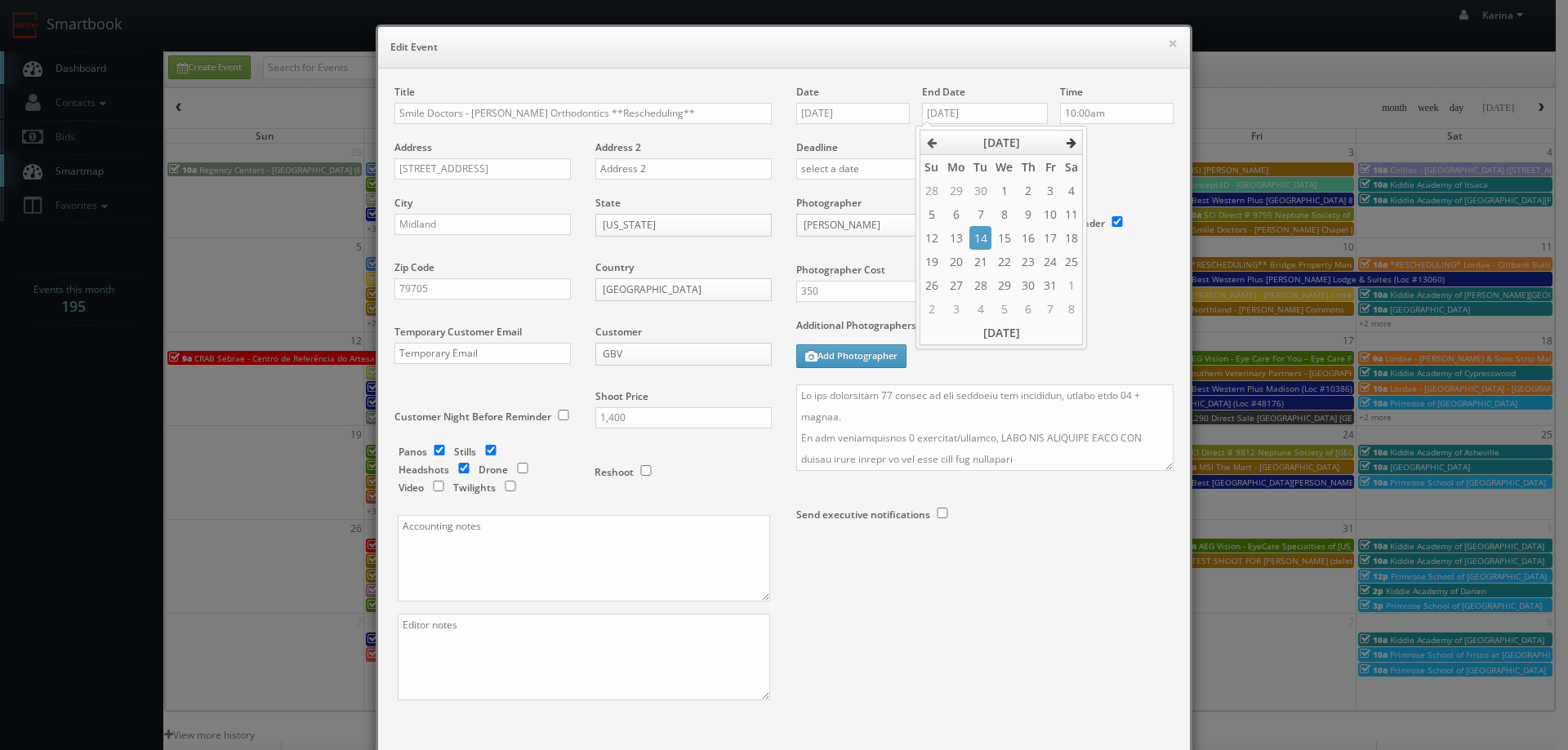
click at [1071, 143] on icon at bounding box center [1071, 142] width 10 height 11
click at [978, 231] on td "11" at bounding box center [980, 238] width 22 height 24
type input "[DATE]"
click at [1085, 117] on input "10:00am" at bounding box center [1117, 113] width 113 height 21
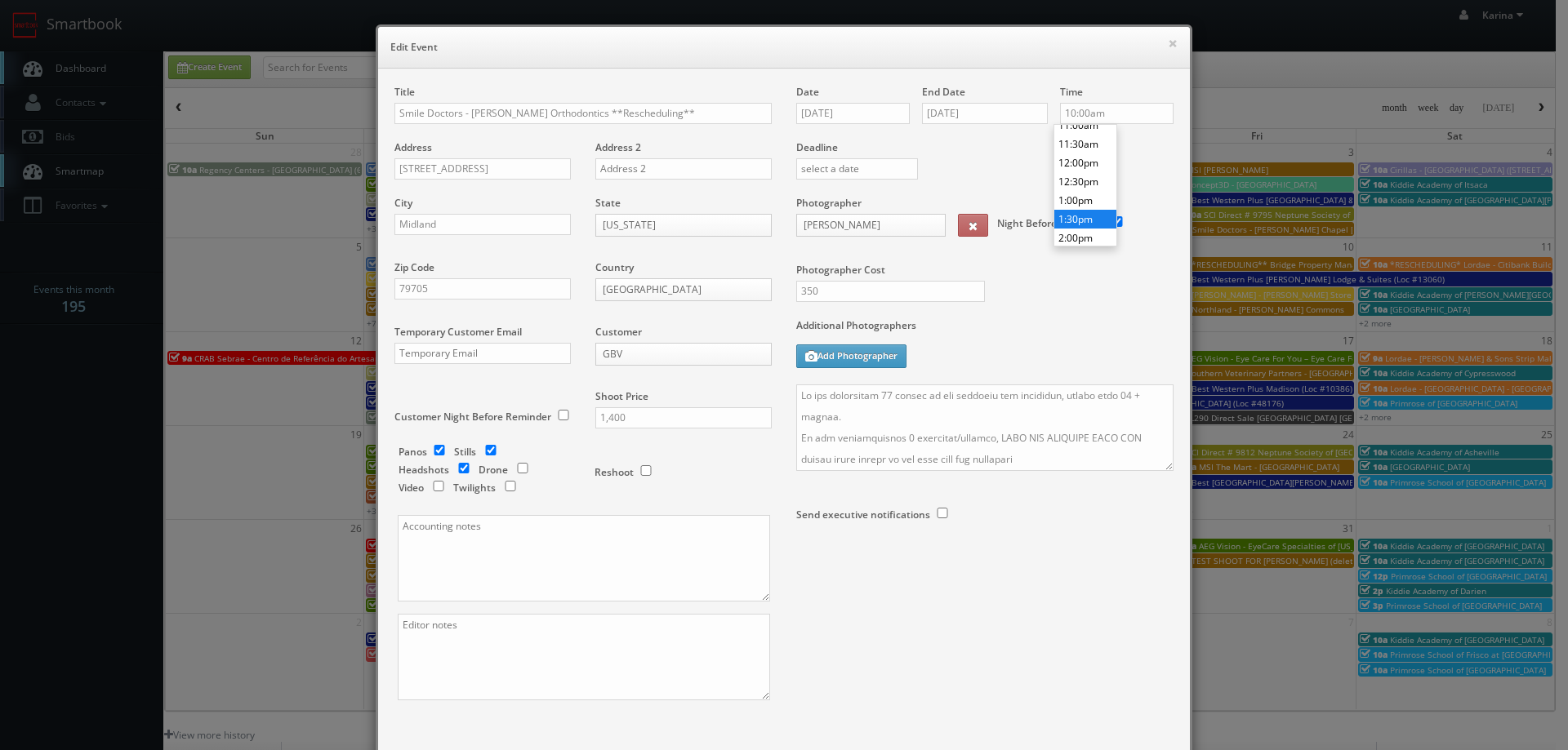
type input "1:30pm"
click at [1080, 219] on li "1:30pm" at bounding box center [1085, 220] width 62 height 19
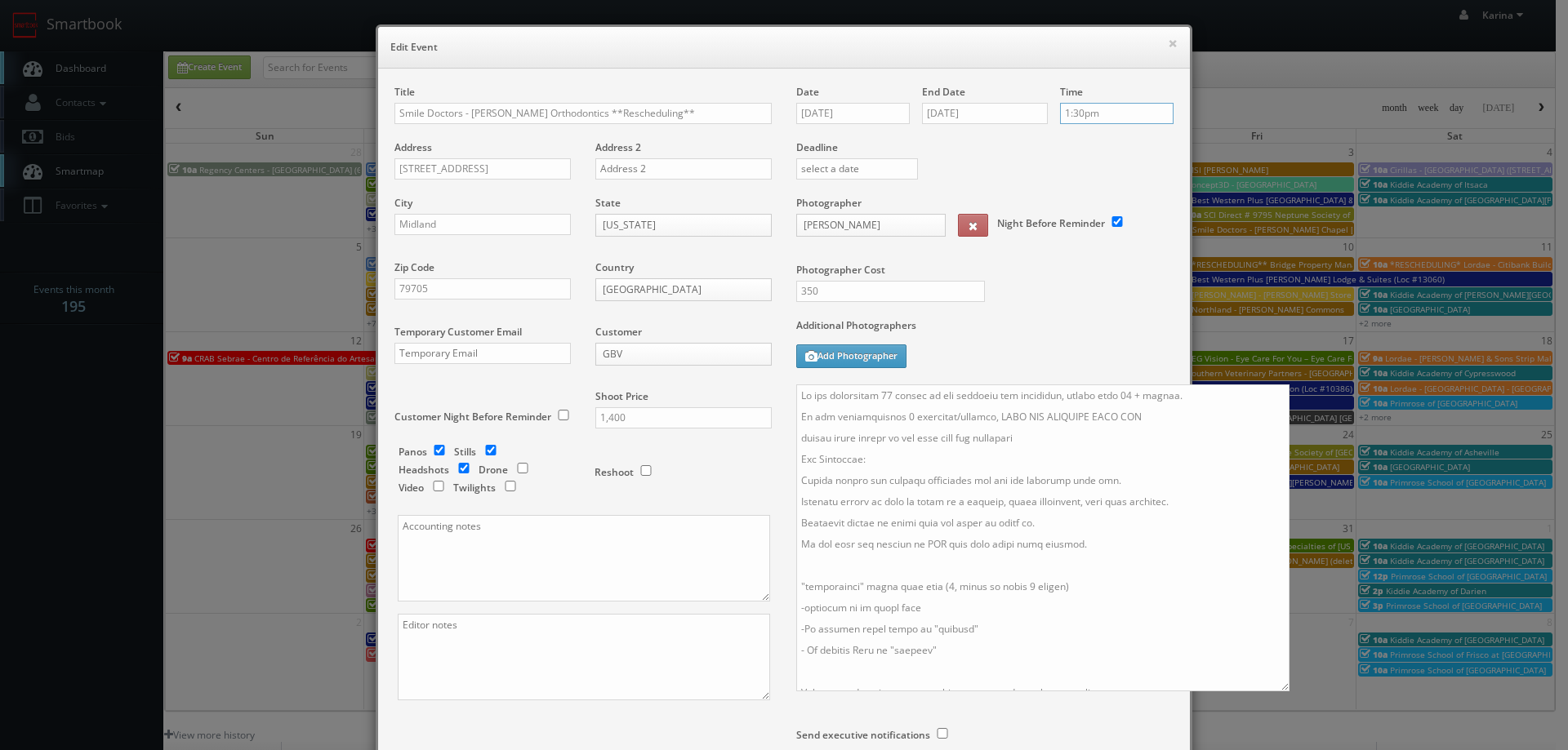
drag, startPoint x: 1164, startPoint y: 468, endPoint x: 1280, endPoint y: 688, distance: 248.7
click at [1280, 688] on textarea at bounding box center [1043, 538] width 493 height 307
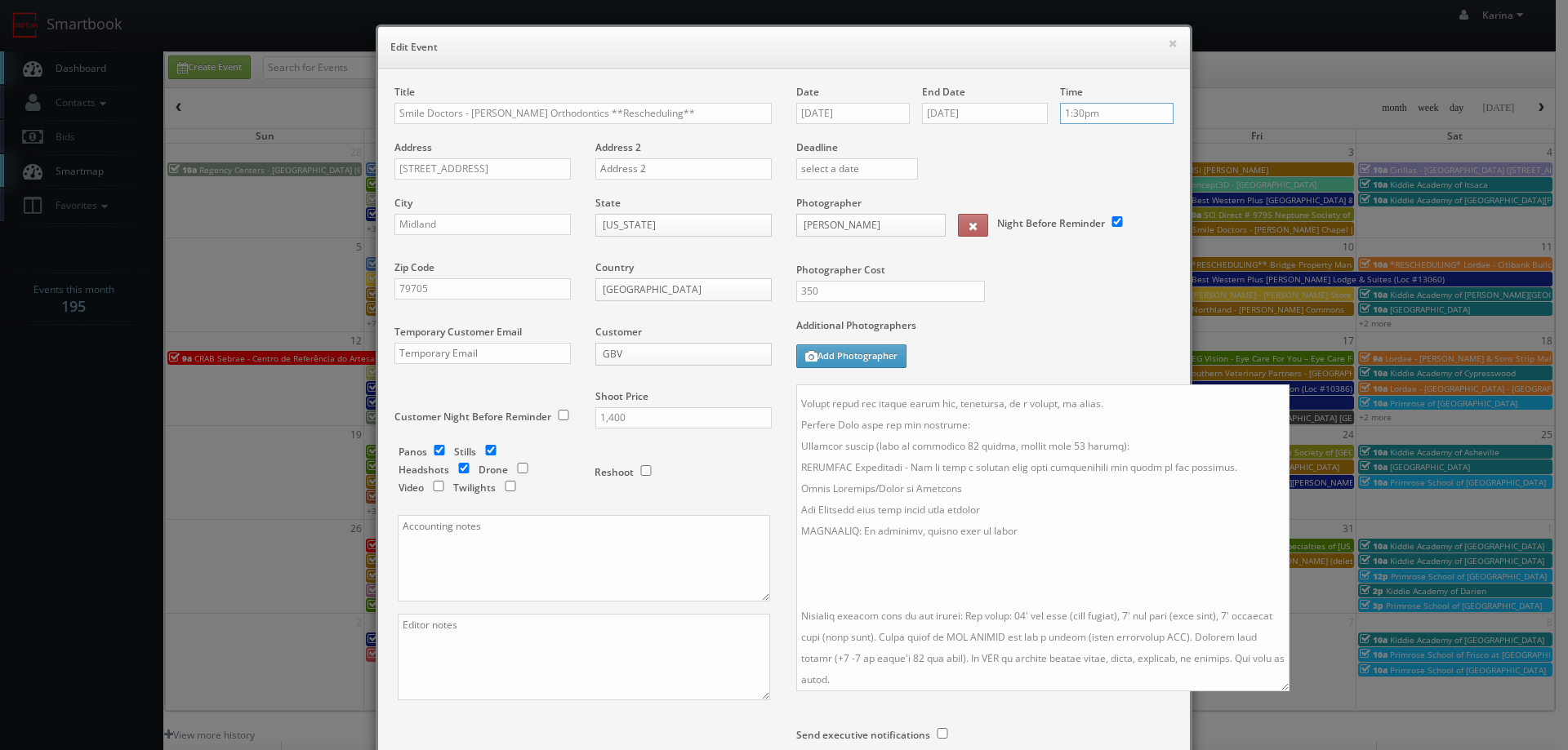
scroll to position [82, 0]
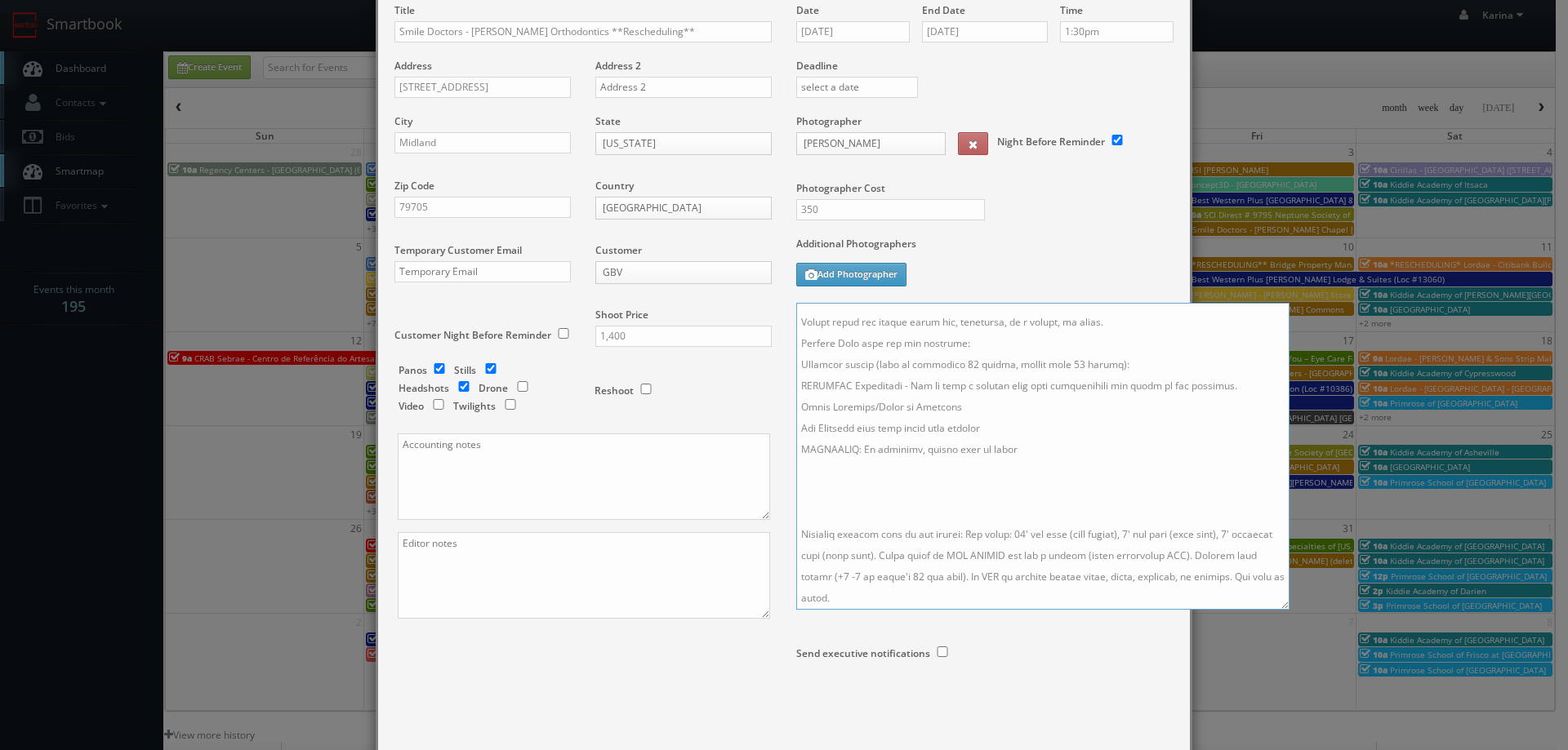
click at [869, 523] on textarea at bounding box center [1043, 456] width 493 height 307
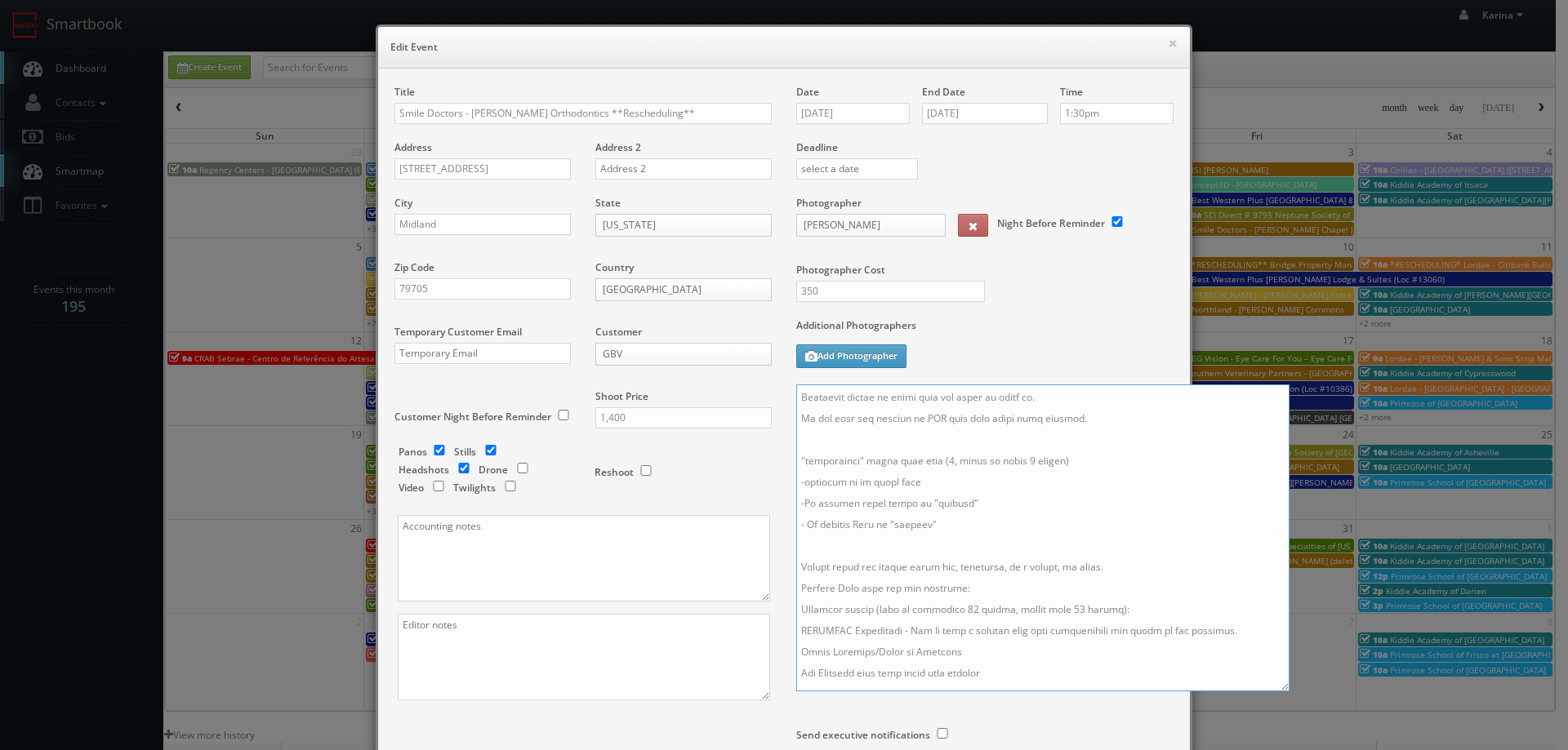
scroll to position [0, 0]
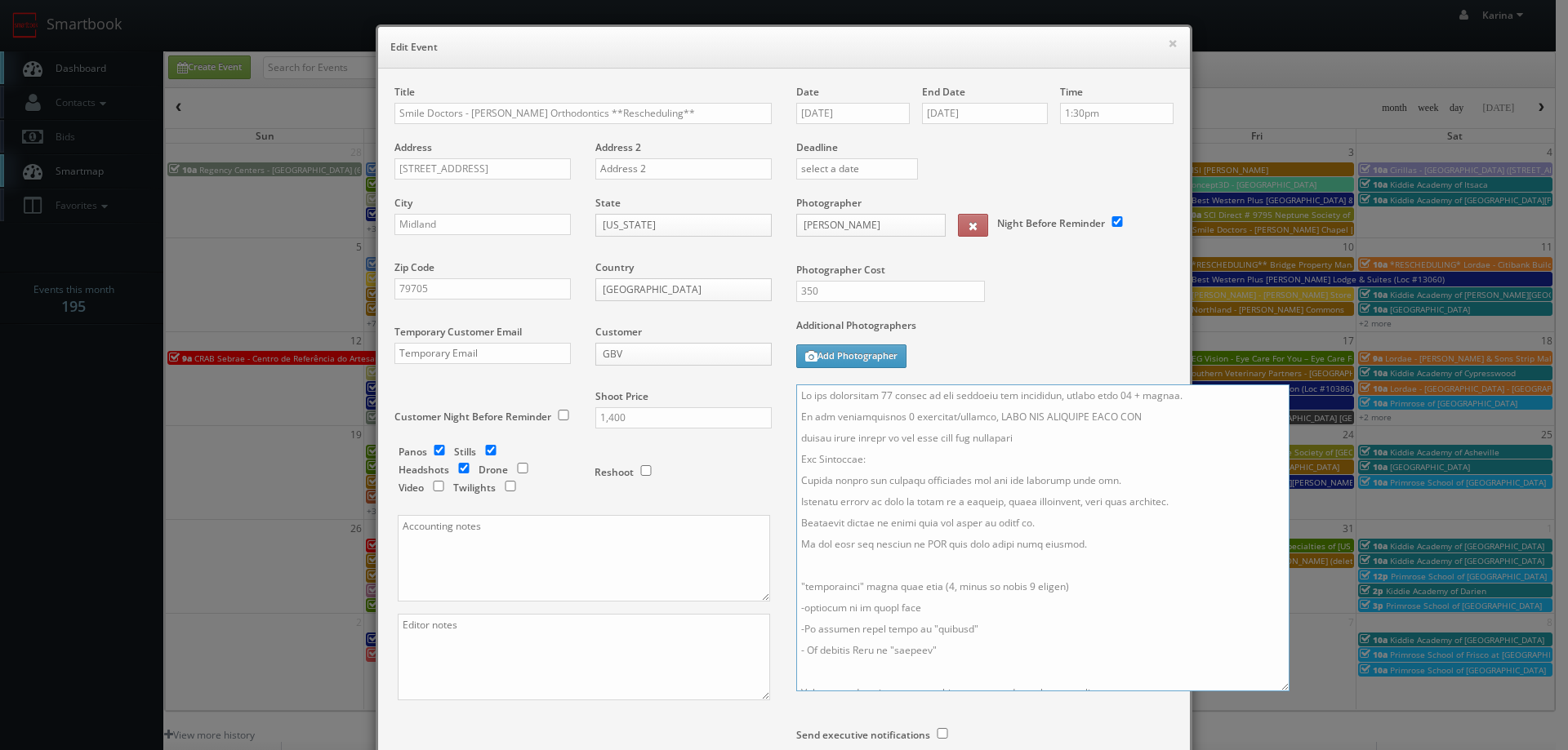
click at [796, 396] on textarea at bounding box center [1043, 538] width 493 height 307
click at [796, 398] on textarea at bounding box center [1043, 538] width 493 height 307
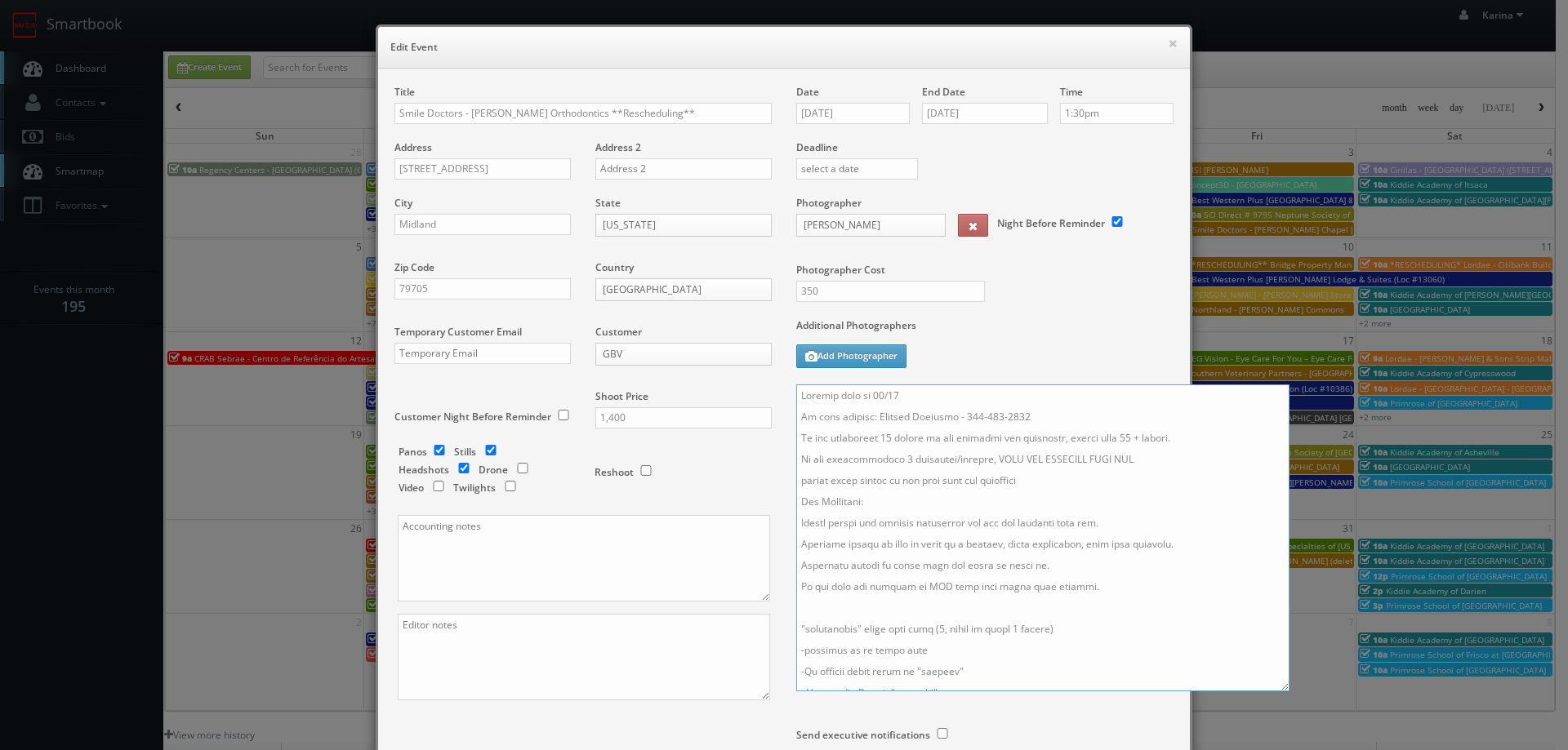
type textarea "Updated date to 11/11 On site contact: Melinda Tredaway - 432-894-5002 We are d…"
drag, startPoint x: 653, startPoint y: 113, endPoint x: 557, endPoint y: 114, distance: 96.0
click at [557, 114] on input "Smile Doctors - Boren Orthodontics **Rescheduling**" at bounding box center [583, 113] width 377 height 21
type input "Smile Doctors - [PERSON_NAME] Orthodontics"
click at [635, 85] on div "Title Smile Doctors - Boren Orthodontics" at bounding box center [583, 112] width 377 height 56
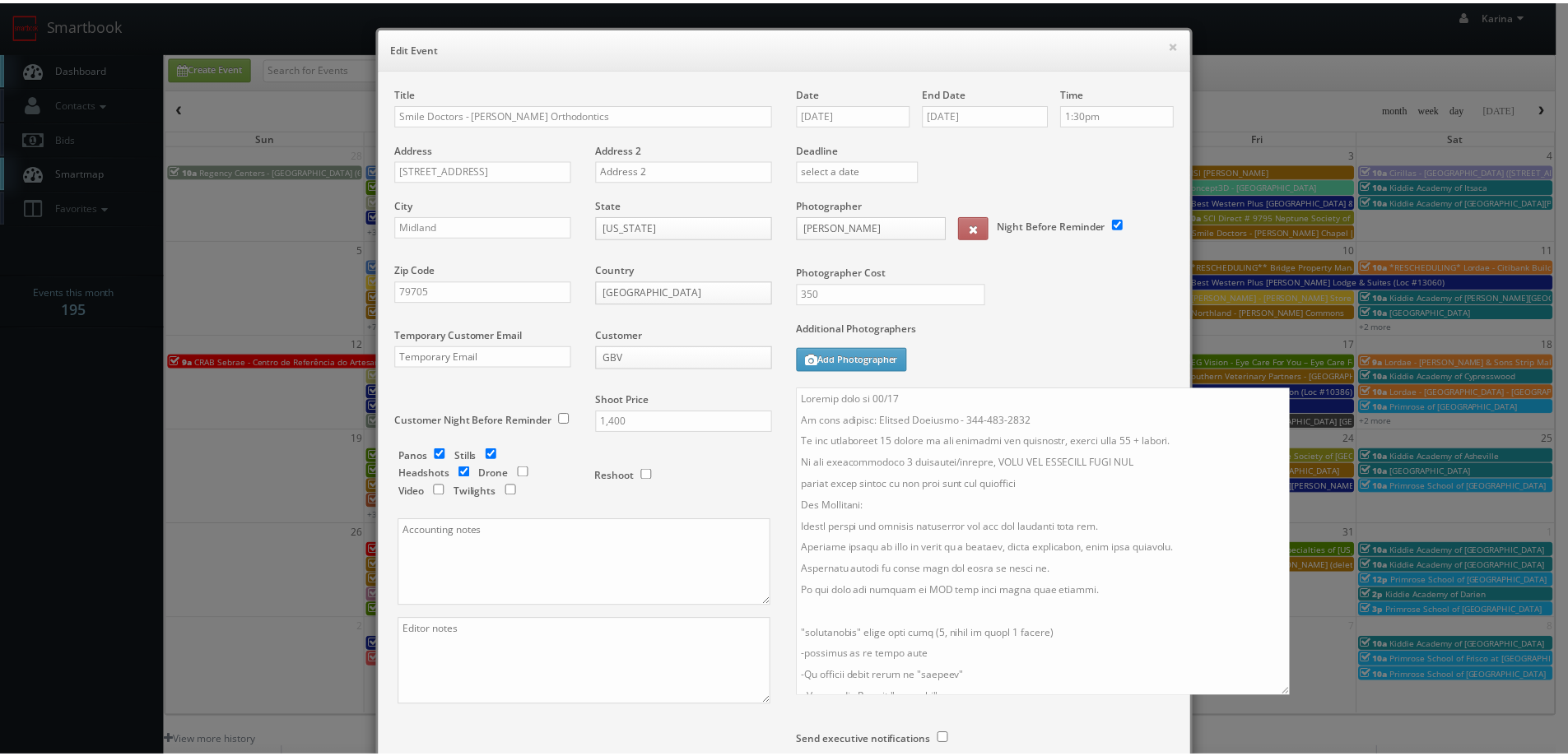
scroll to position [185, 0]
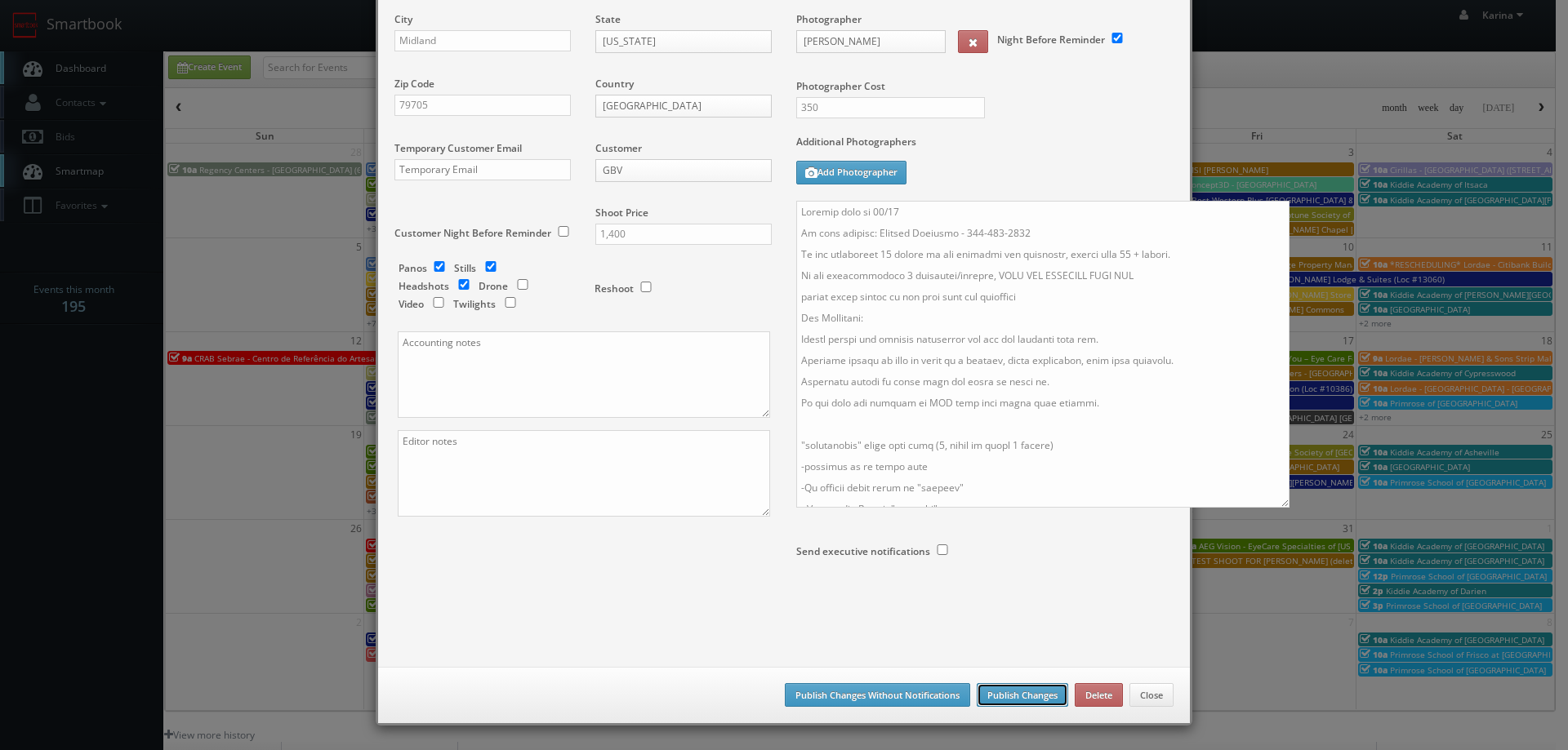
click at [1018, 699] on button "Publish Changes" at bounding box center [1022, 696] width 91 height 24
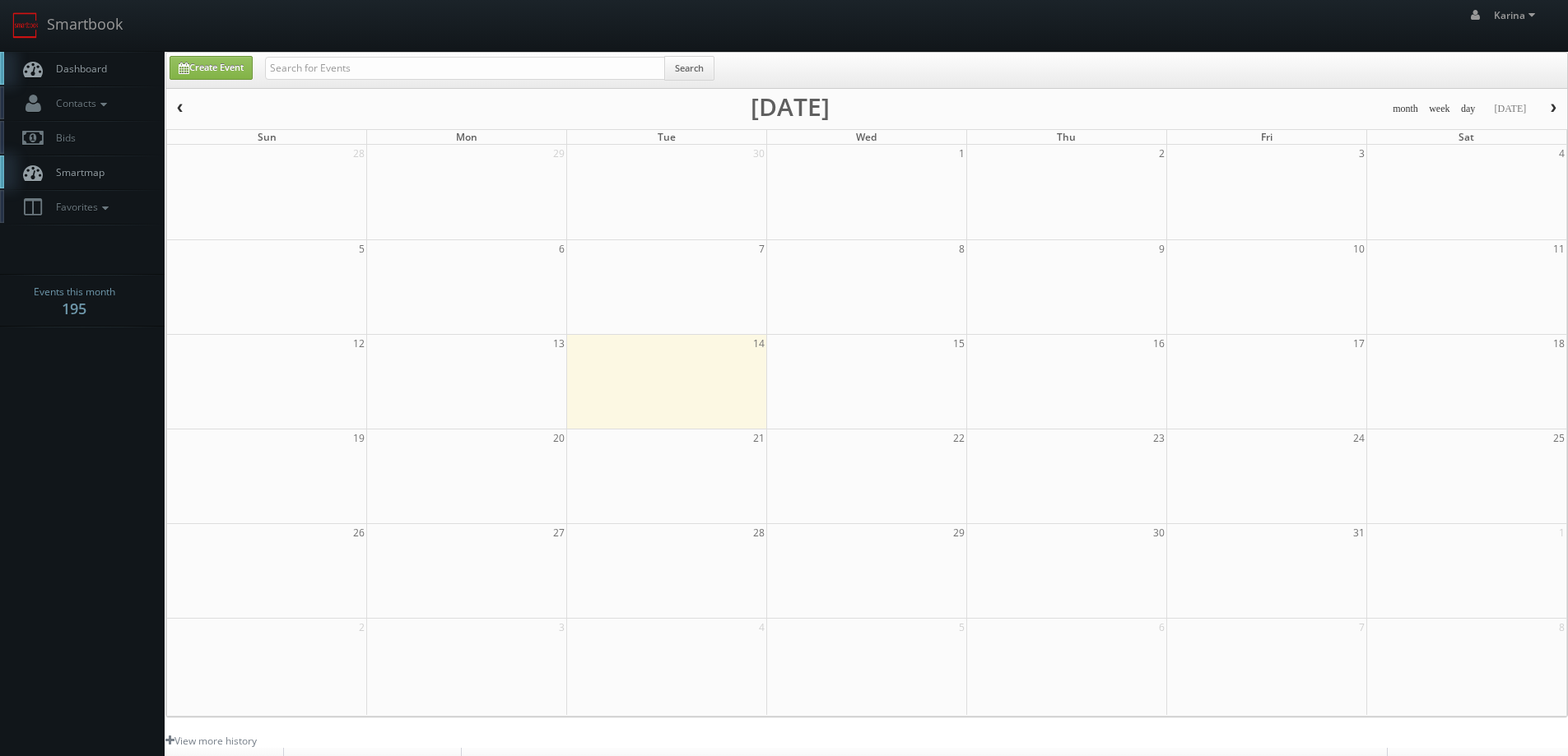
click at [54, 73] on span "Dashboard" at bounding box center [76, 68] width 59 height 14
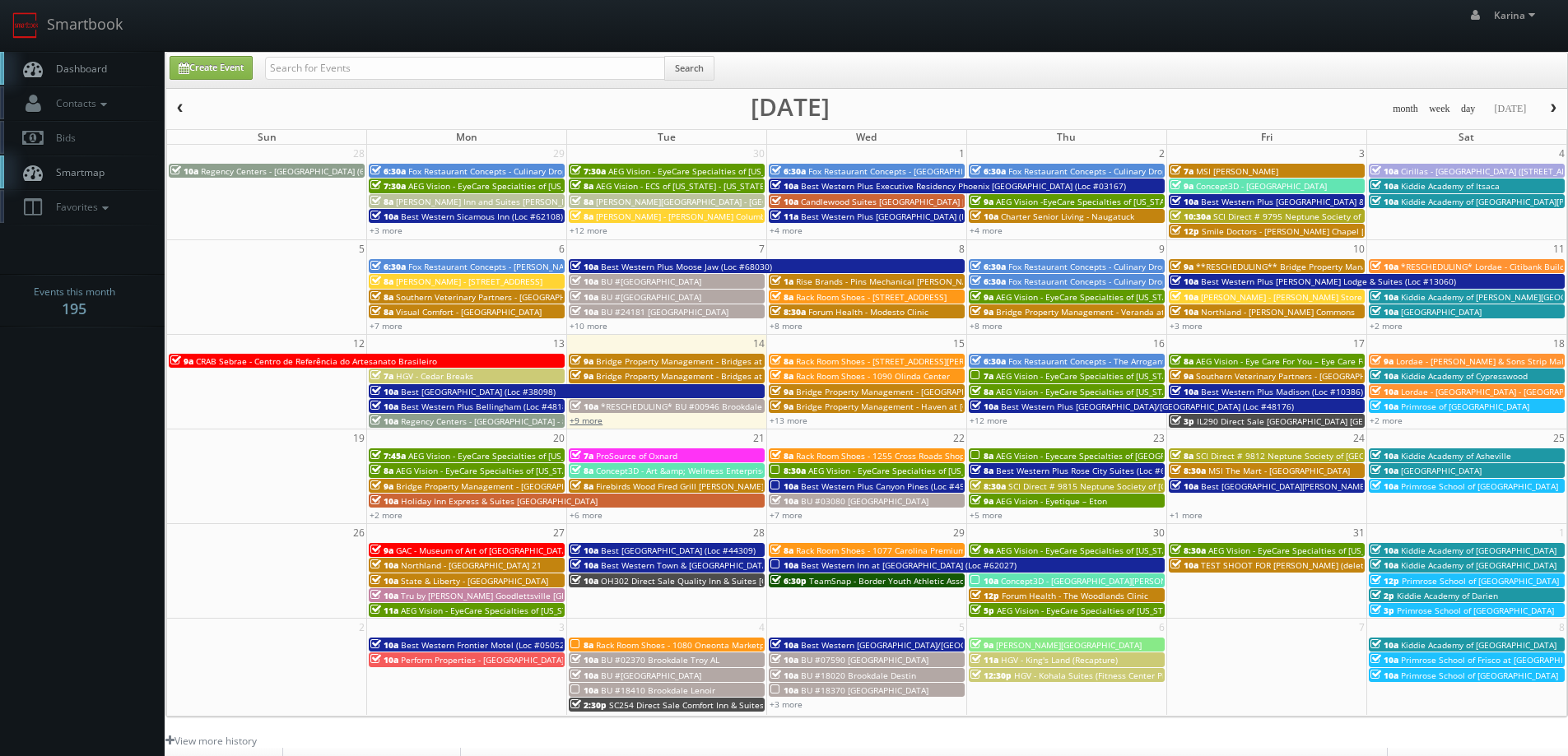
click at [583, 423] on link "+9 more" at bounding box center [586, 420] width 32 height 11
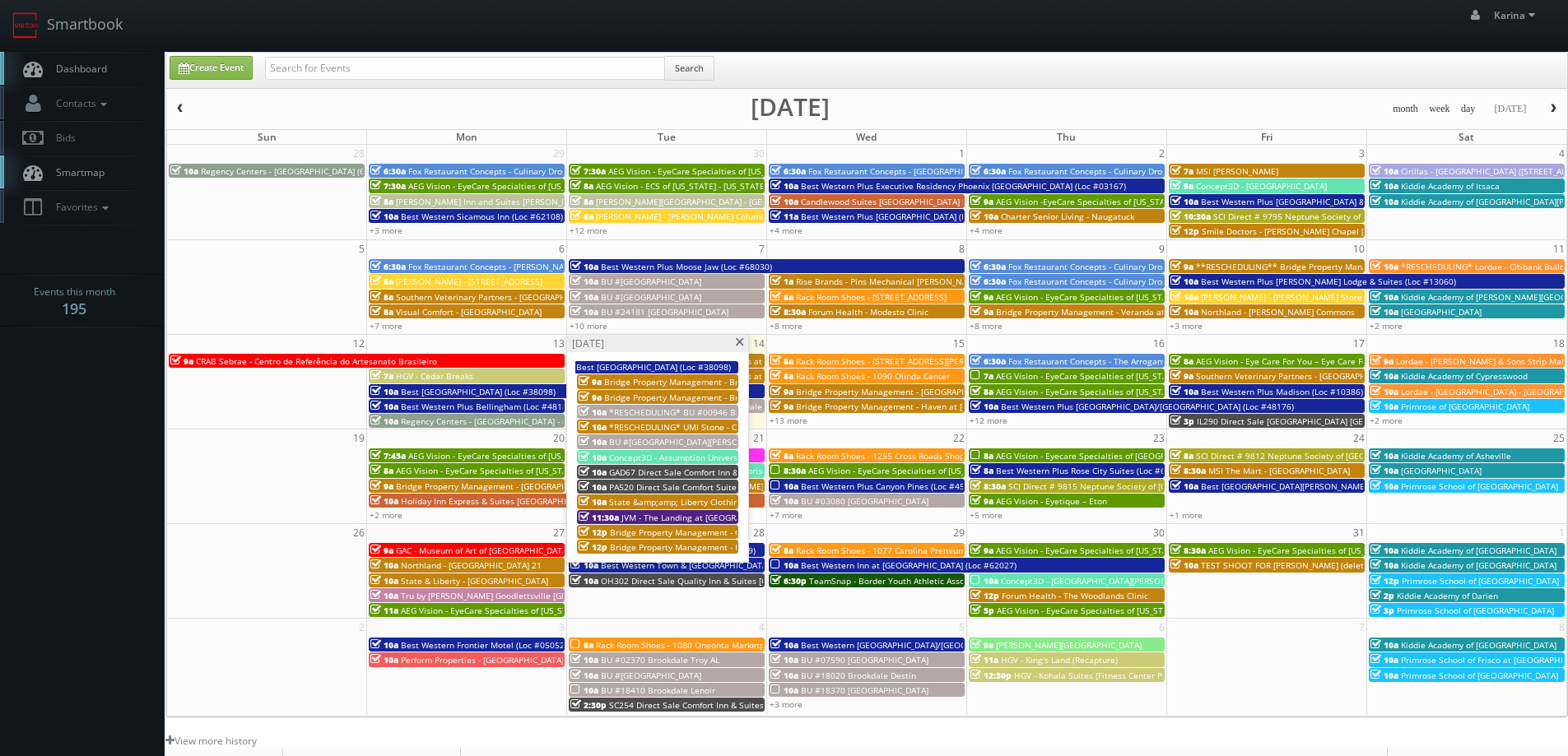
click at [741, 344] on span at bounding box center [739, 342] width 11 height 9
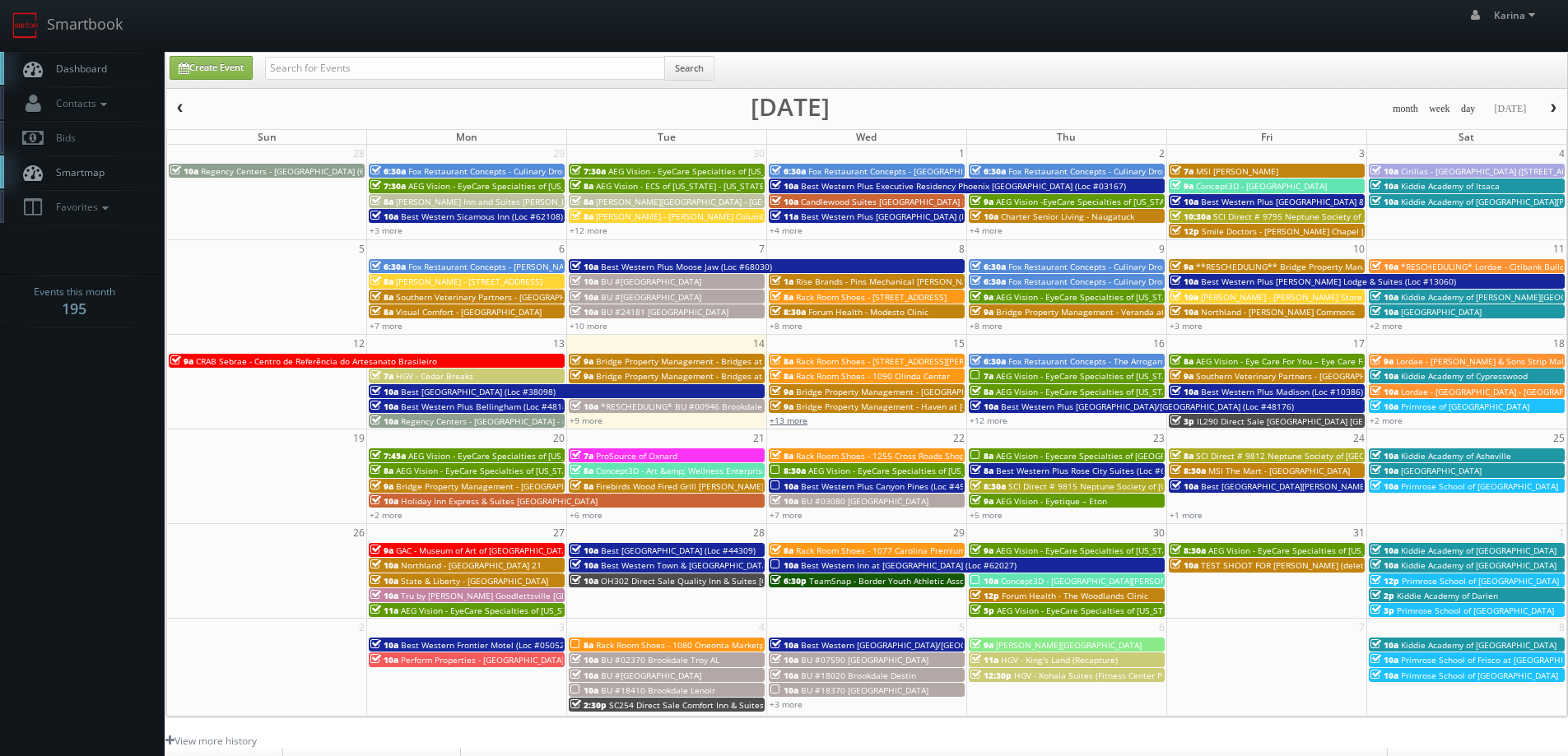
click at [802, 419] on link "+13 more" at bounding box center [788, 420] width 38 height 11
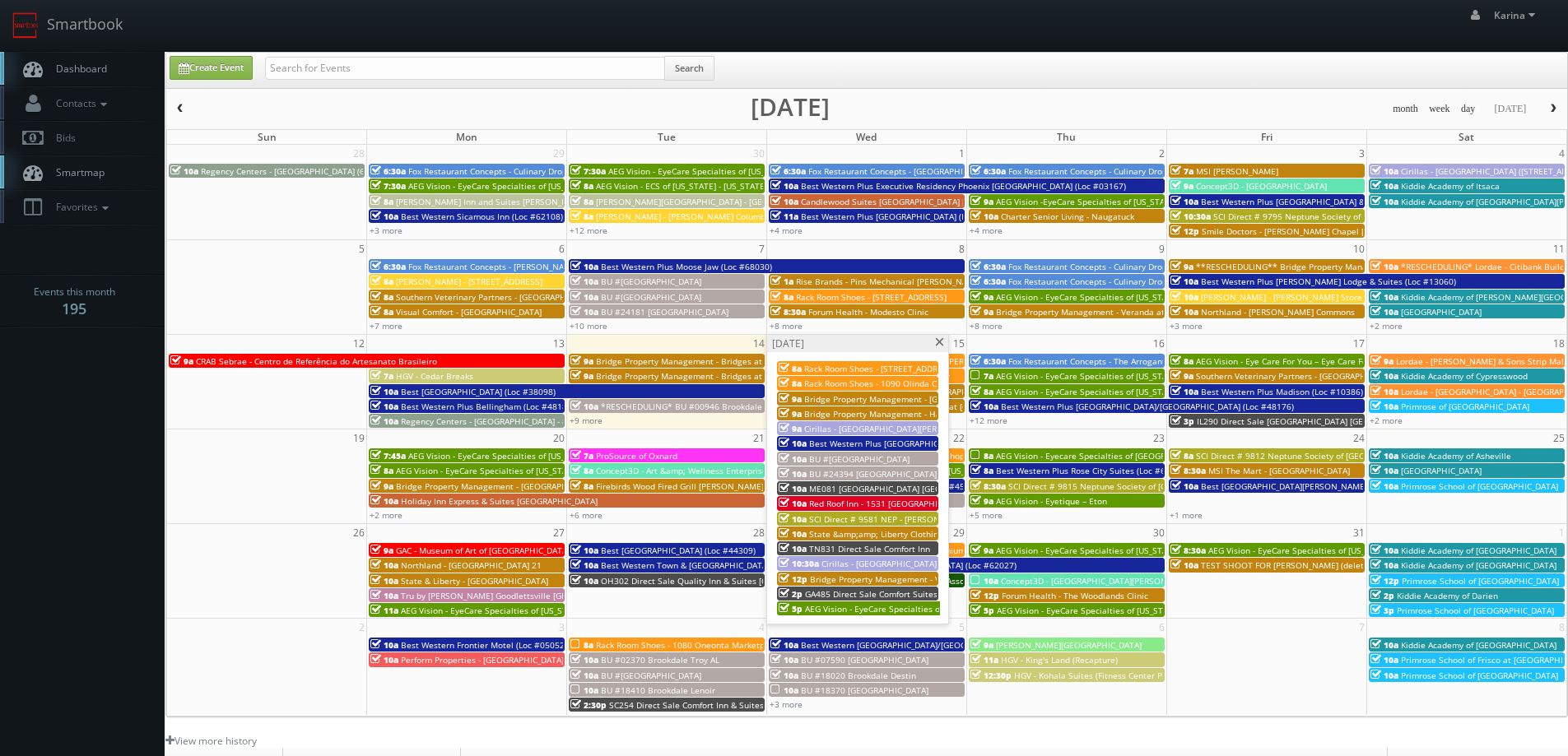
click at [848, 609] on span "AEG Vision - EyeCare Specialties of [US_STATE] – [PERSON_NAME] Eye Clinic ([PER…" at bounding box center [990, 608] width 370 height 11
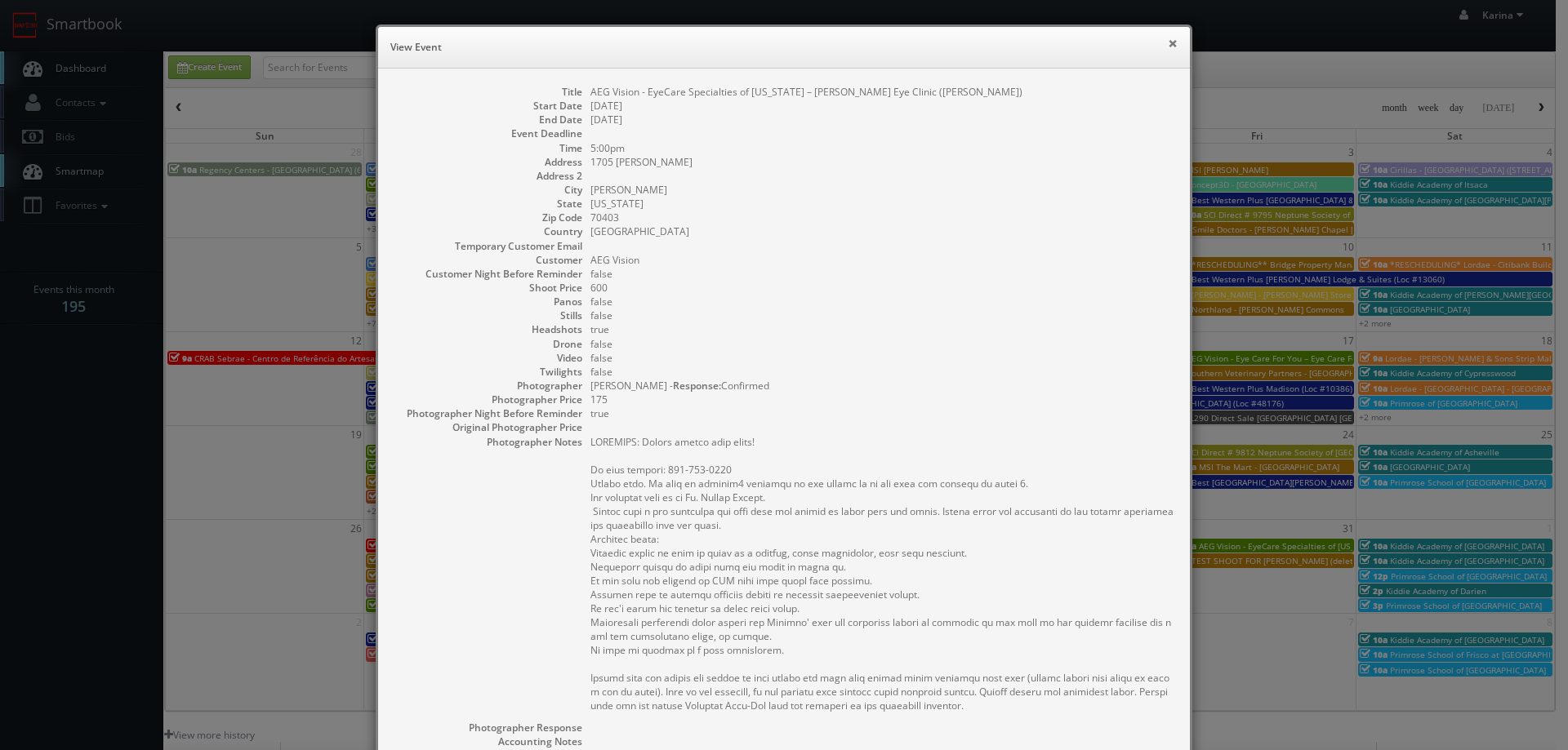
click at [1171, 39] on button "×" at bounding box center [1172, 43] width 10 height 11
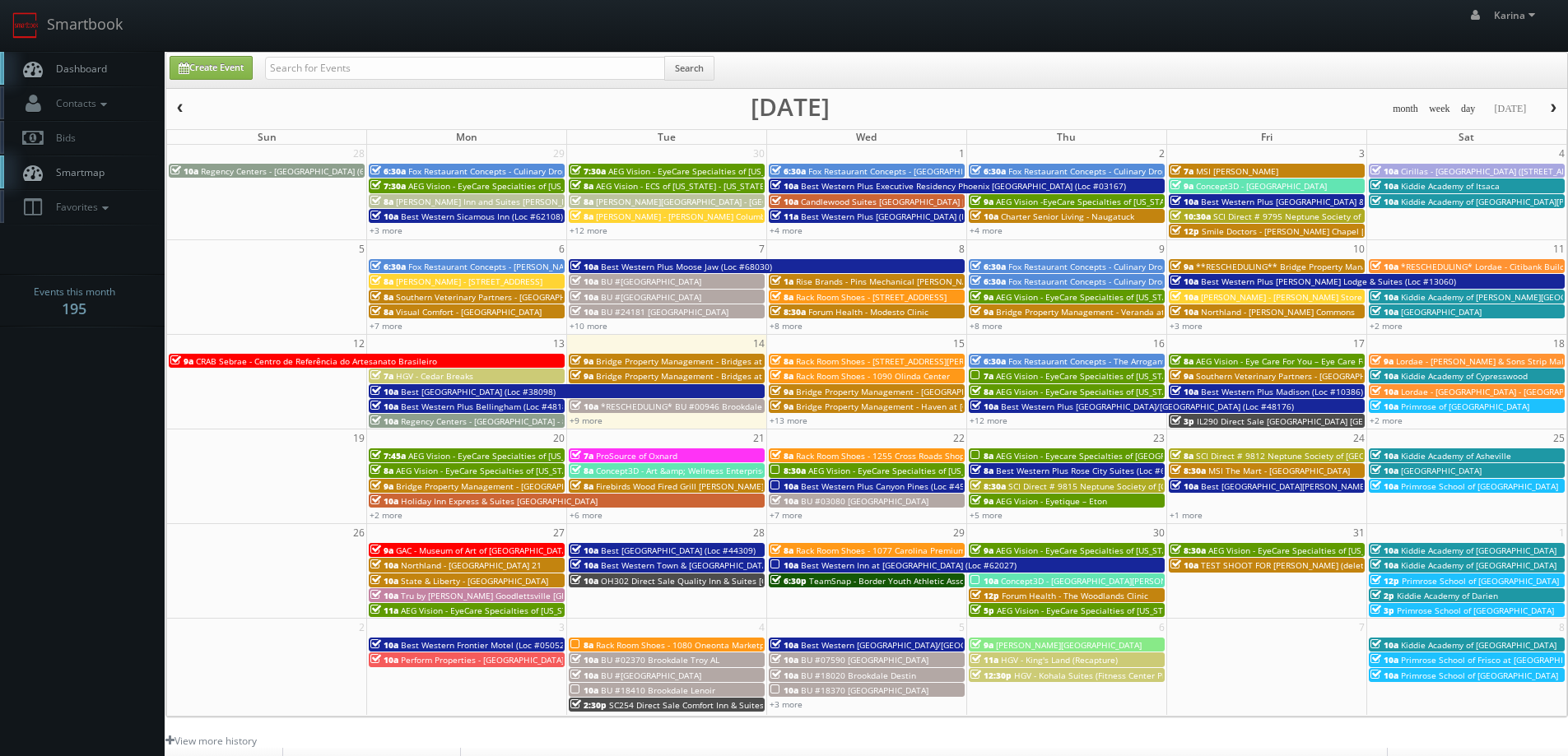
click at [1018, 375] on span "AEG Vision - EyeCare Specialties of [US_STATE] – [PERSON_NAME] EyeCare" at bounding box center [1141, 376] width 292 height 11
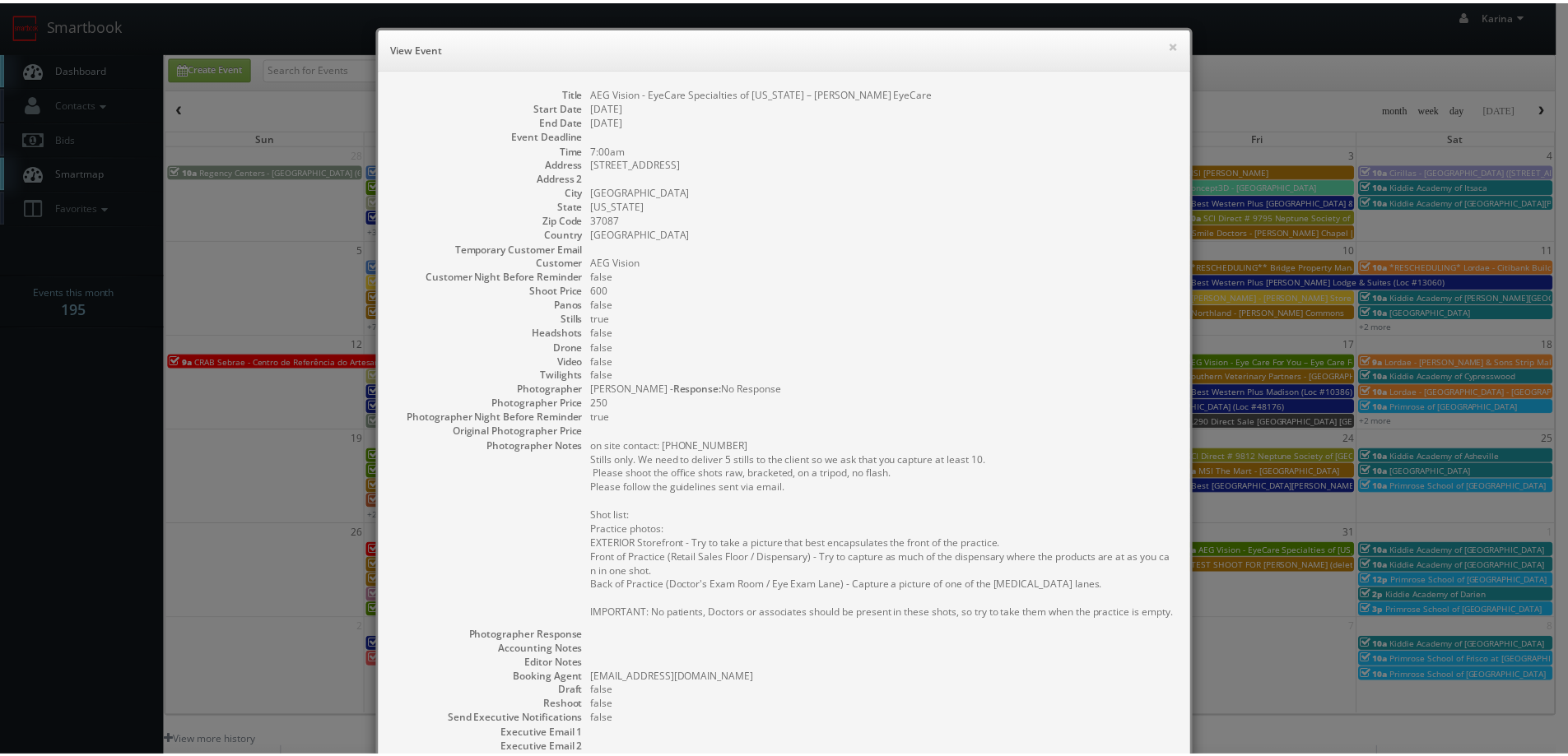
scroll to position [229, 0]
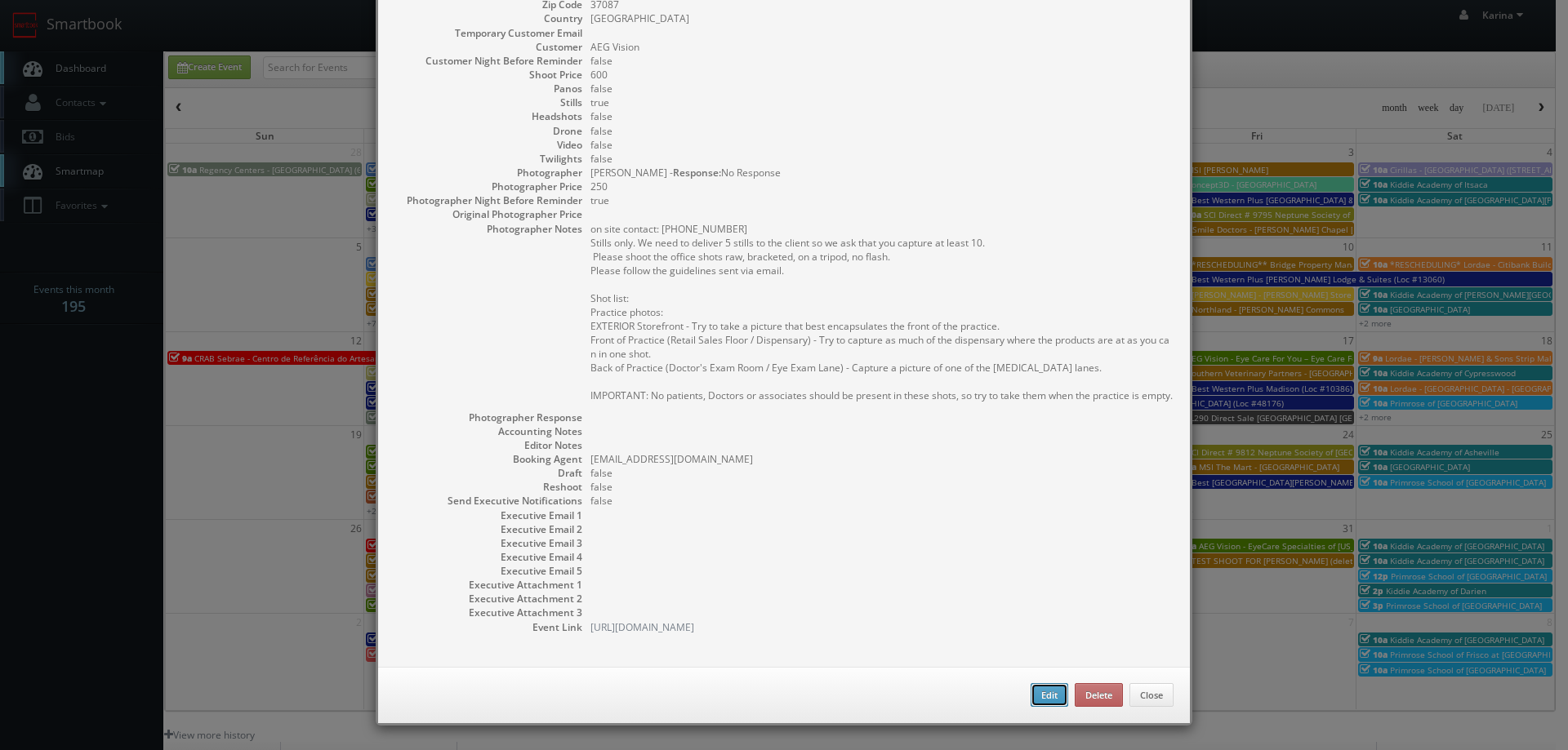
click at [1033, 692] on button "Edit" at bounding box center [1049, 696] width 37 height 24
type input "AEG Vision - EyeCare Specialties of [US_STATE] – [PERSON_NAME] EyeCare"
type input "115 Winwood Dr., Ste. 110"
type input "Lebanon"
type input "37087"
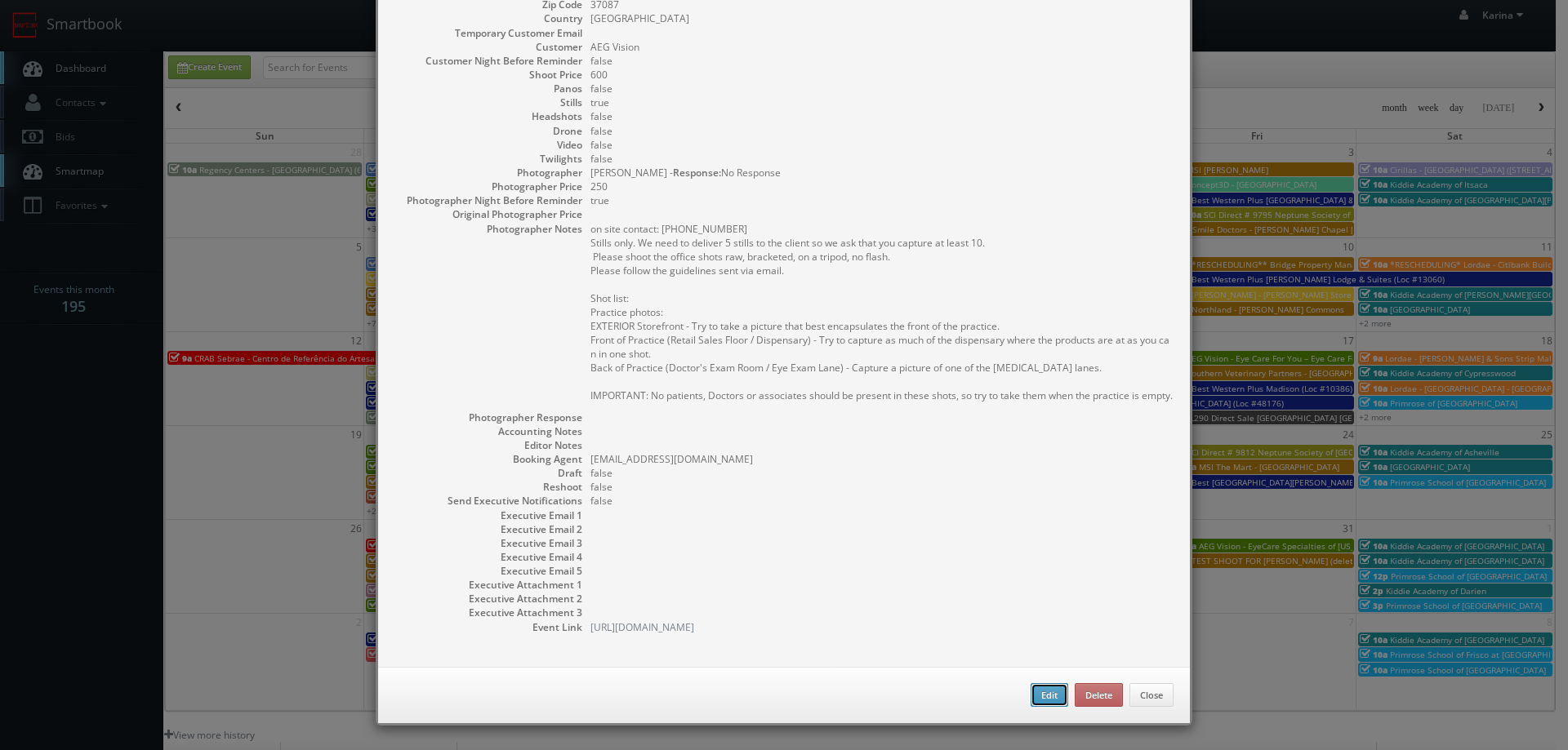
type input "600"
checkbox input "true"
type input "10/16/2025"
type input "7:00am"
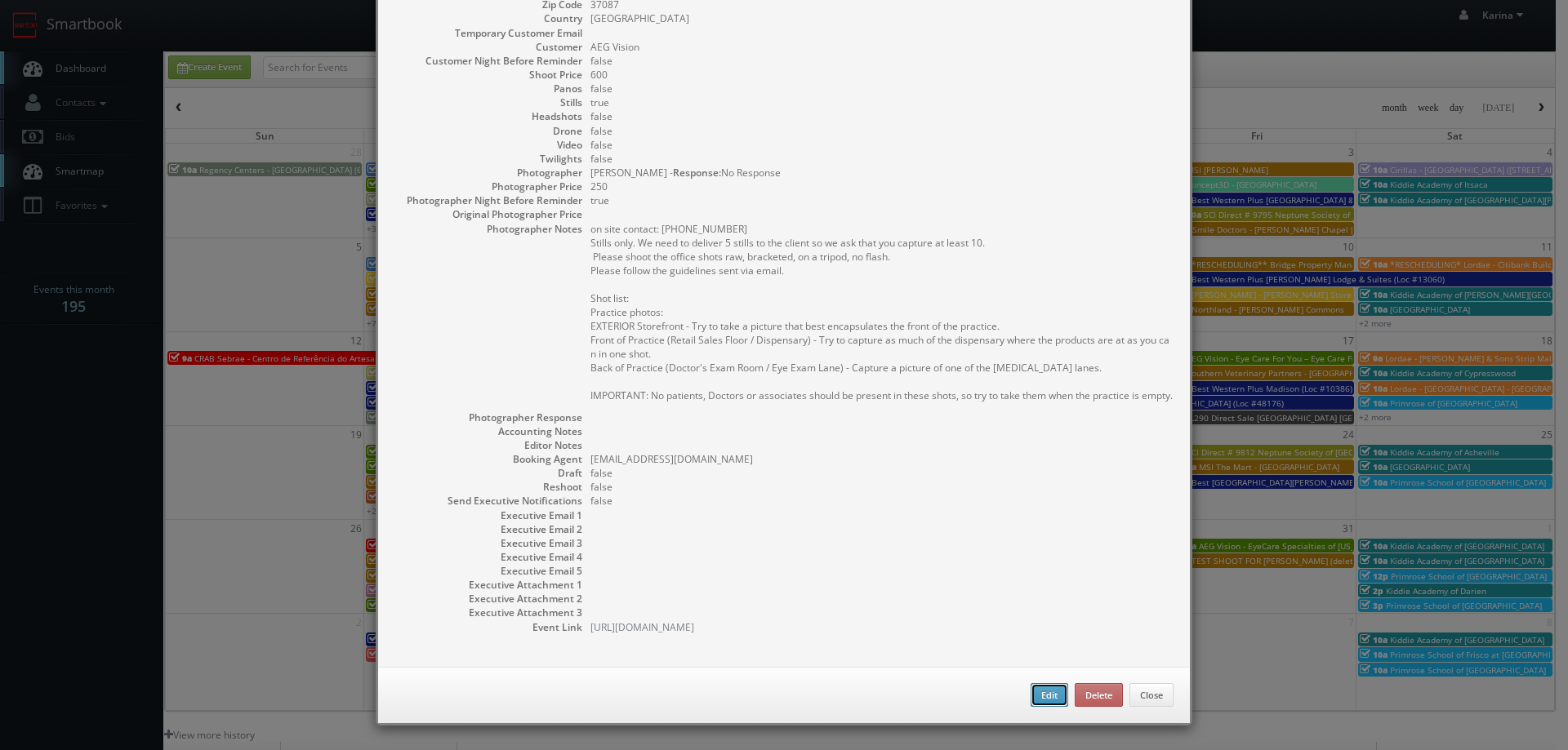
checkbox input "true"
type textarea "on site contact: (615) 444-9111 Stills only. We need to deliver 5 stills to the…"
type input "600"
type input "250"
select select "[US_STATE]"
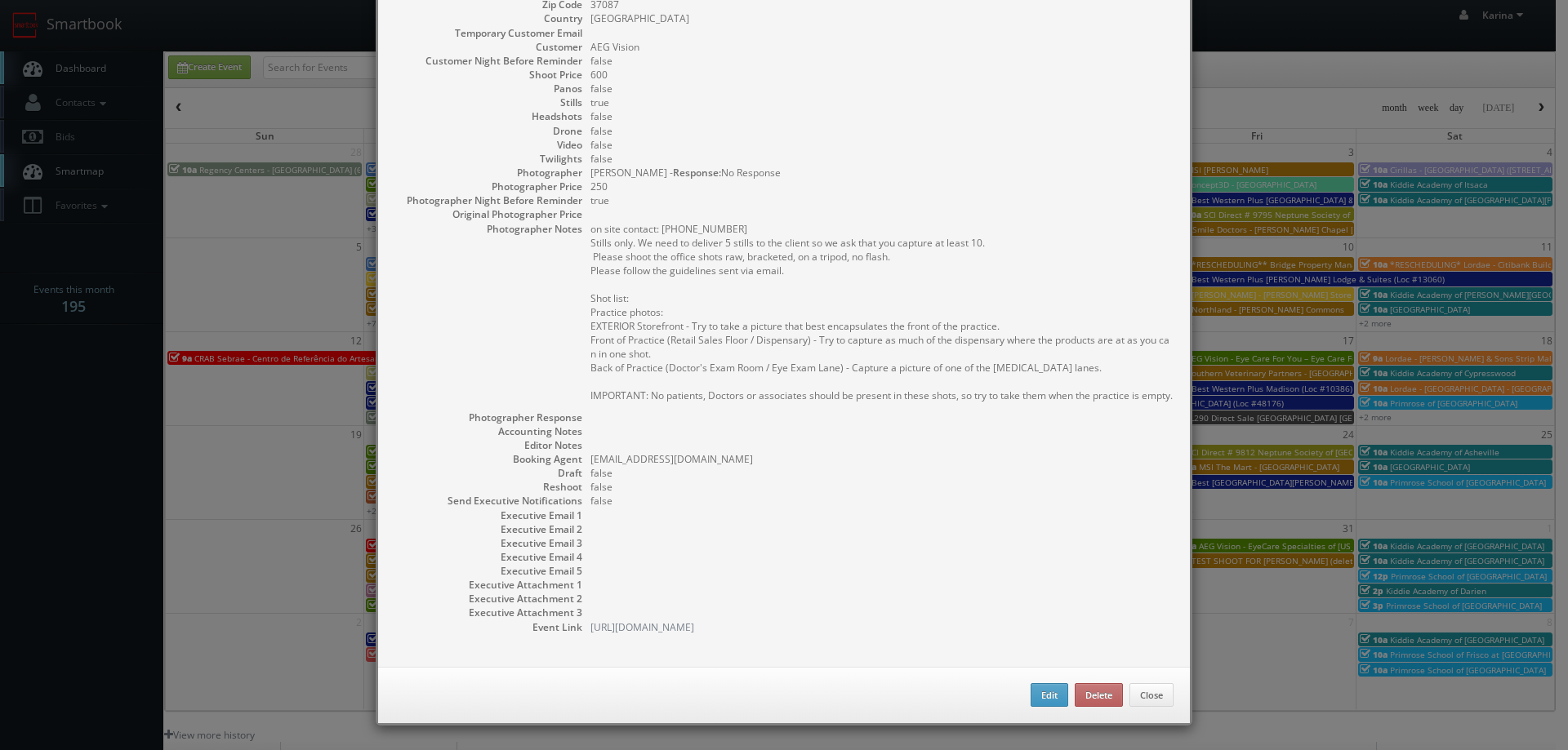
select select "fake4299@mg.cs3calendar.com"
select select "gleichp@gmail.com"
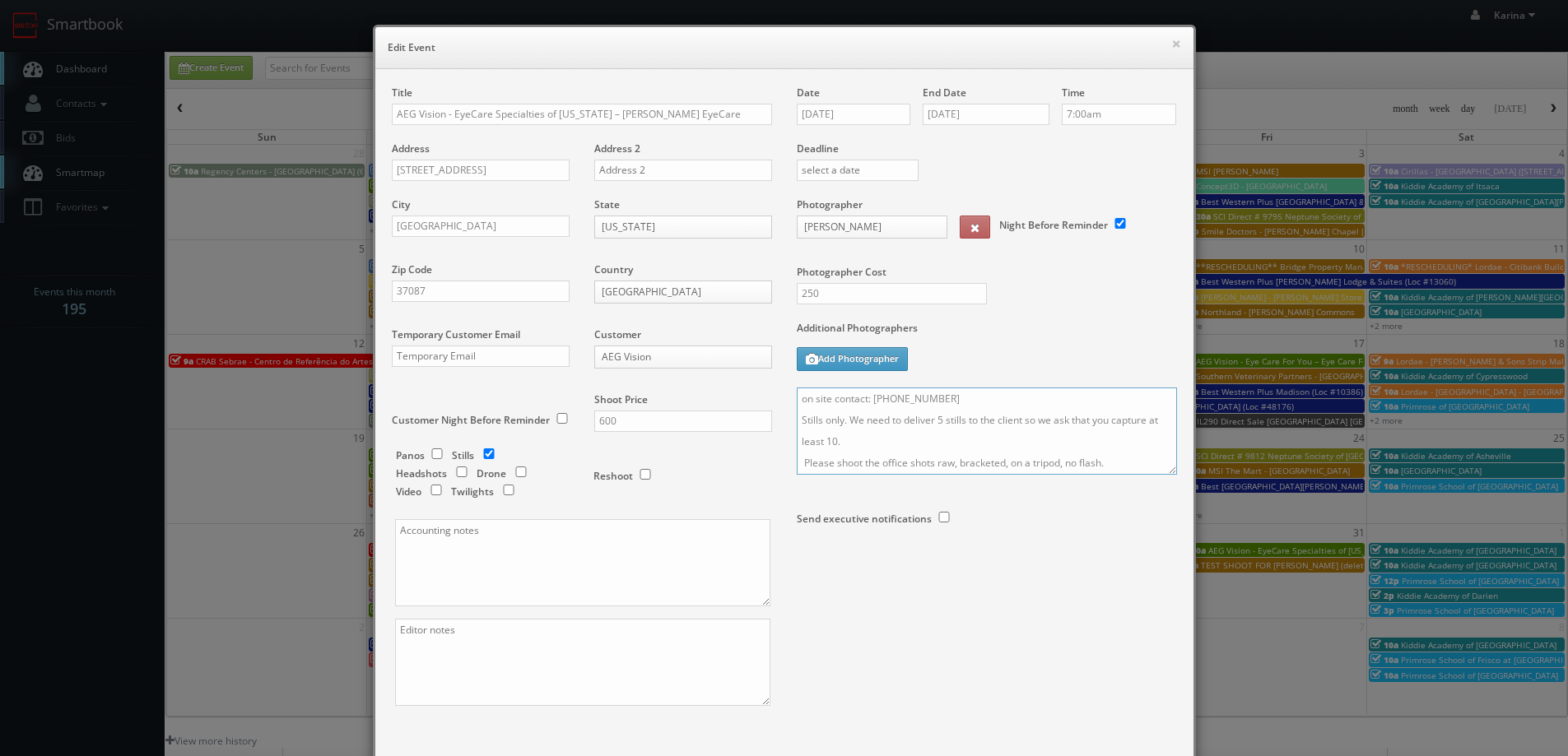
click at [796, 398] on textarea "on site contact: (615) 444-9111 Stills only. We need to deliver 5 stills to the…" at bounding box center [986, 431] width 380 height 87
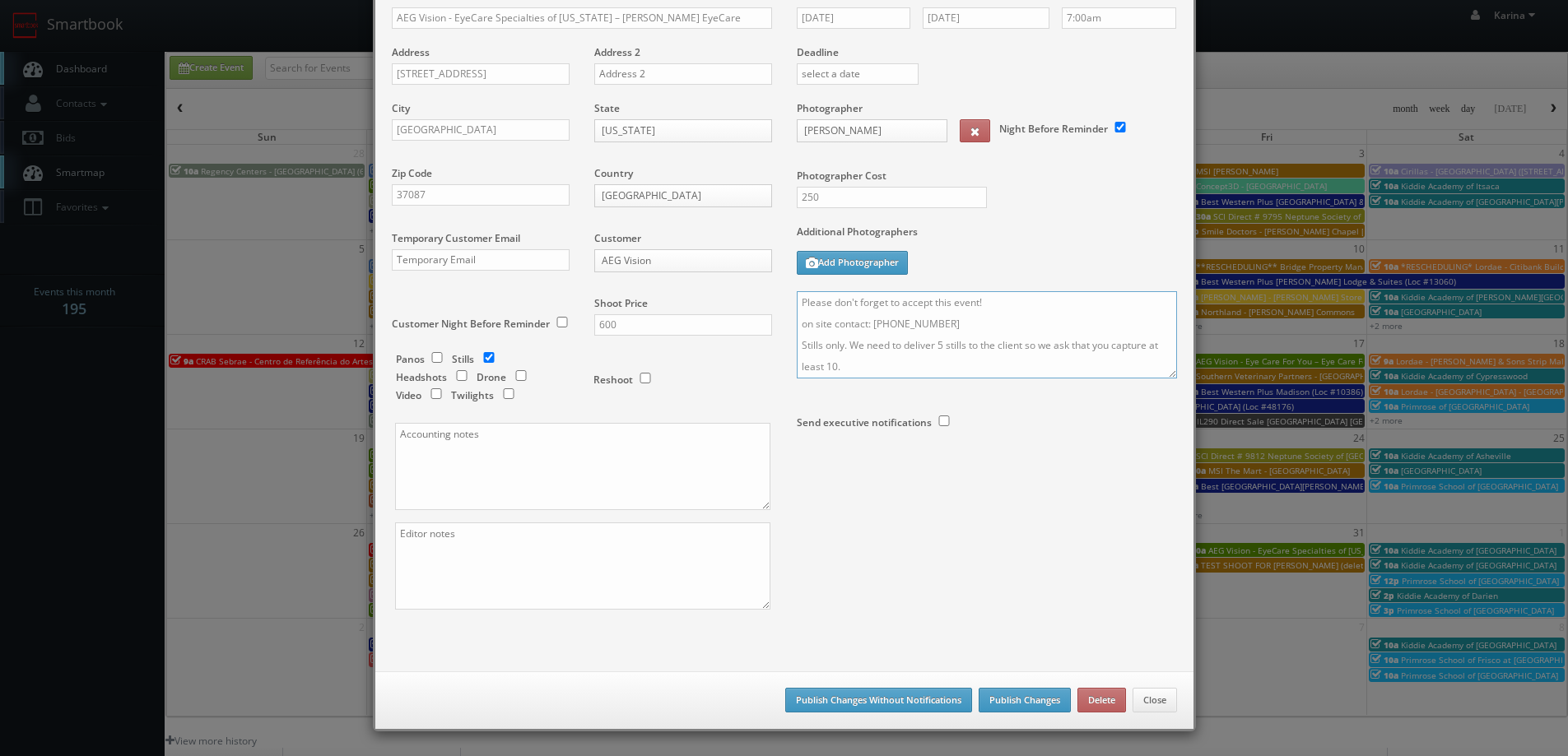
scroll to position [247, 0]
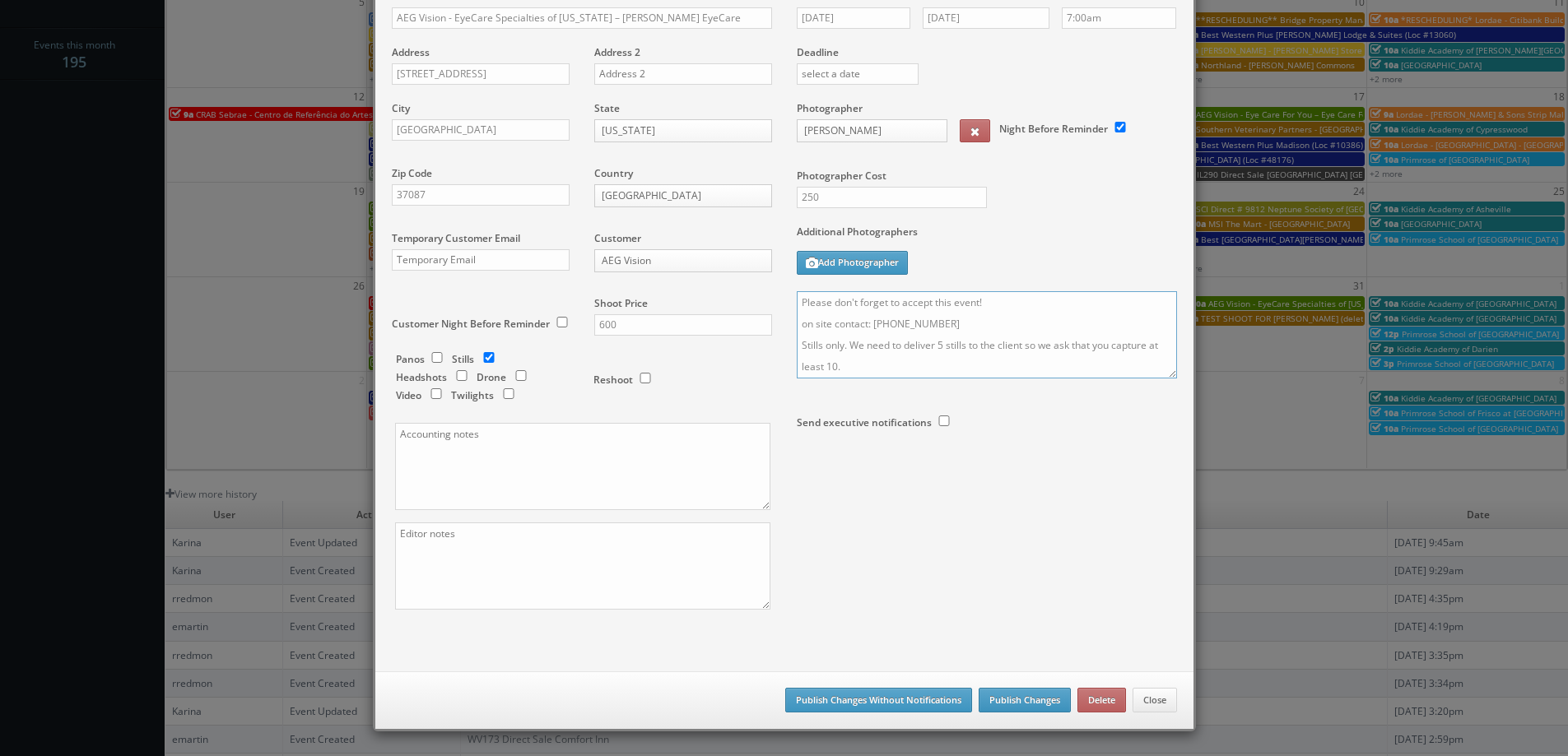
type textarea "Please don't forget to accept this event! on site contact: (615) 444-9111 Still…"
click at [989, 702] on button "Publish Changes" at bounding box center [1025, 701] width 92 height 25
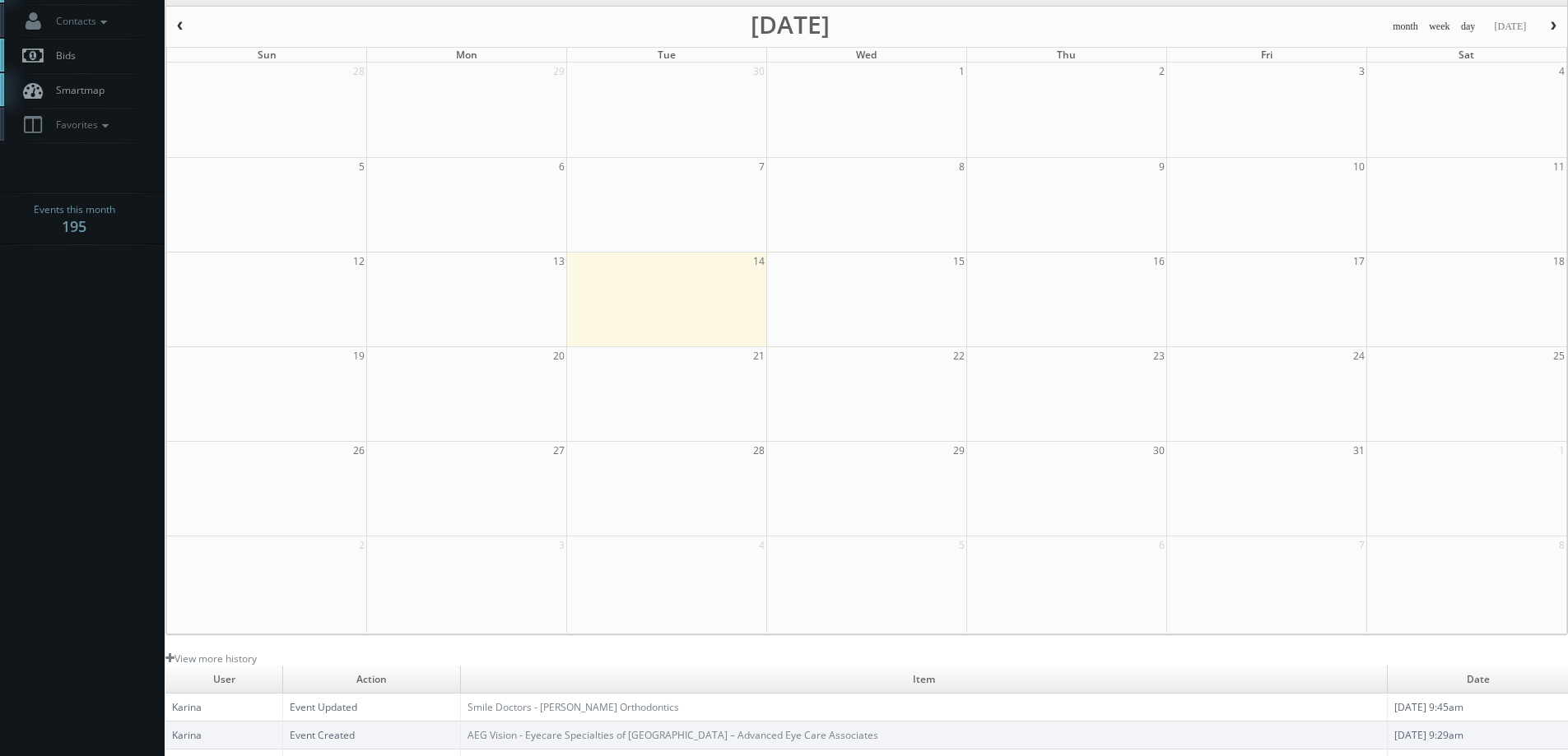
scroll to position [0, 0]
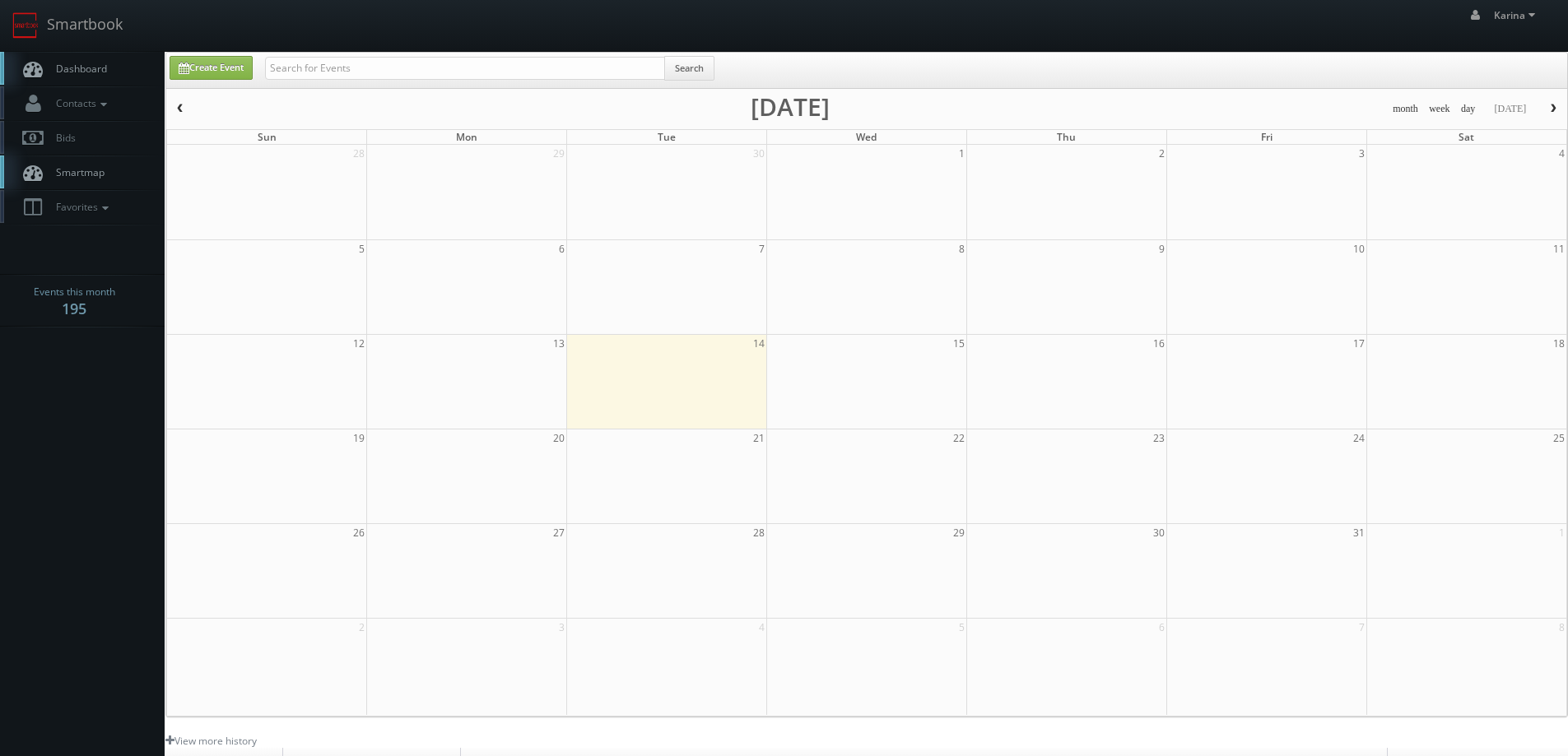
click at [95, 70] on span "Dashboard" at bounding box center [76, 68] width 59 height 14
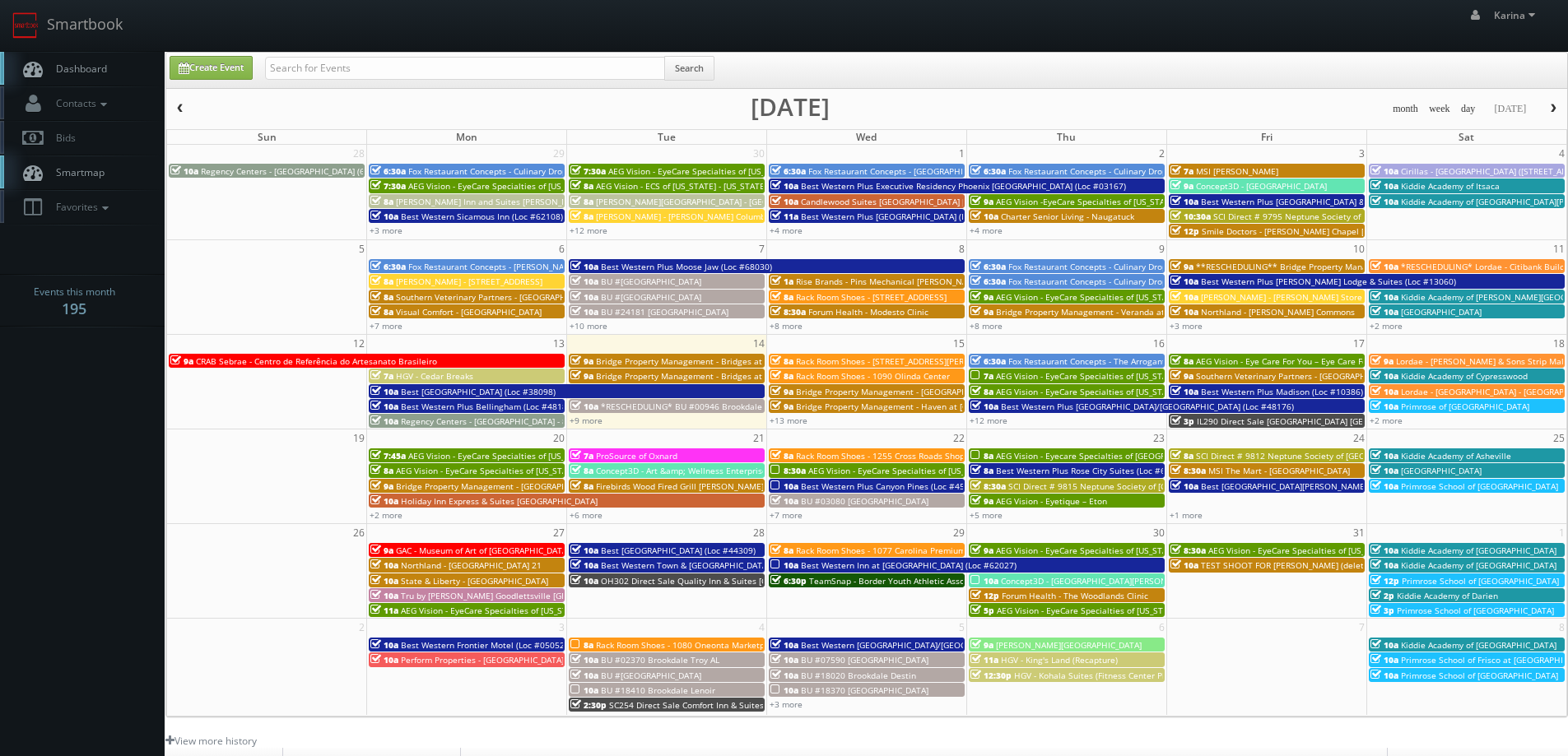
click at [1551, 109] on span "button" at bounding box center [1552, 108] width 11 height 10
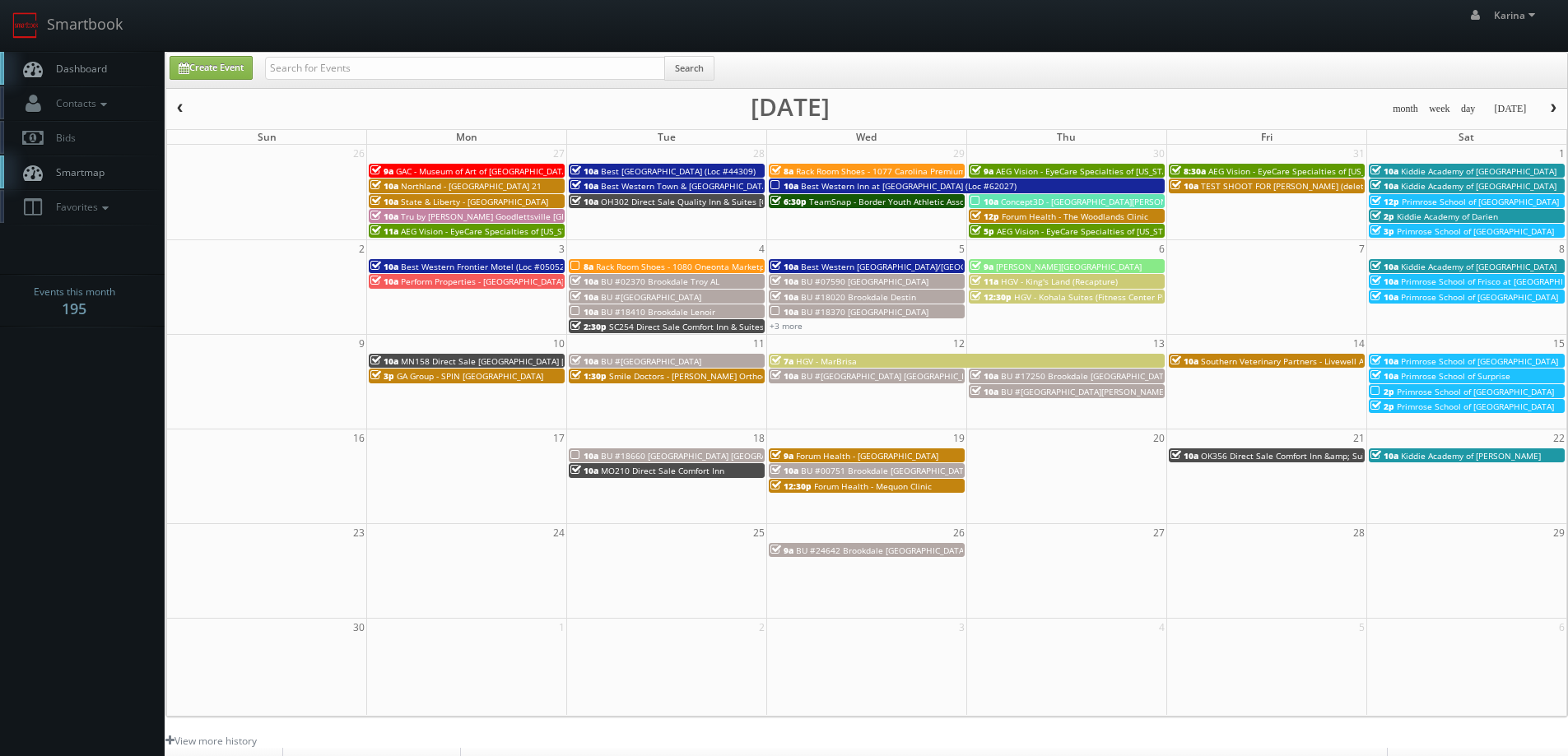
click at [661, 380] on span "Smile Doctors - [PERSON_NAME] Orthodontics" at bounding box center [700, 376] width 182 height 11
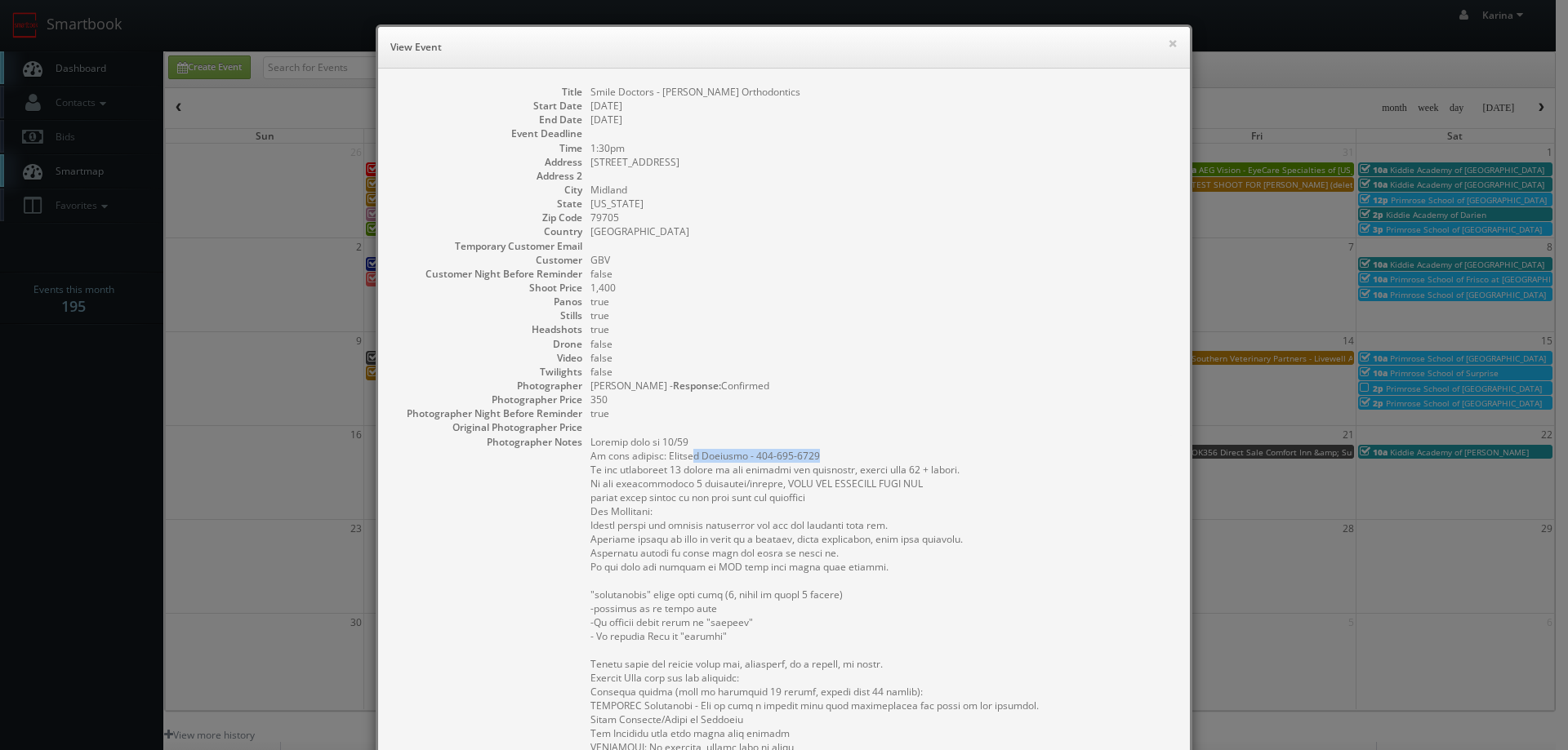
drag, startPoint x: 814, startPoint y: 456, endPoint x: 689, endPoint y: 460, distance: 125.1
click at [689, 460] on pre at bounding box center [882, 637] width 583 height 402
